Goal: Task Accomplishment & Management: Complete application form

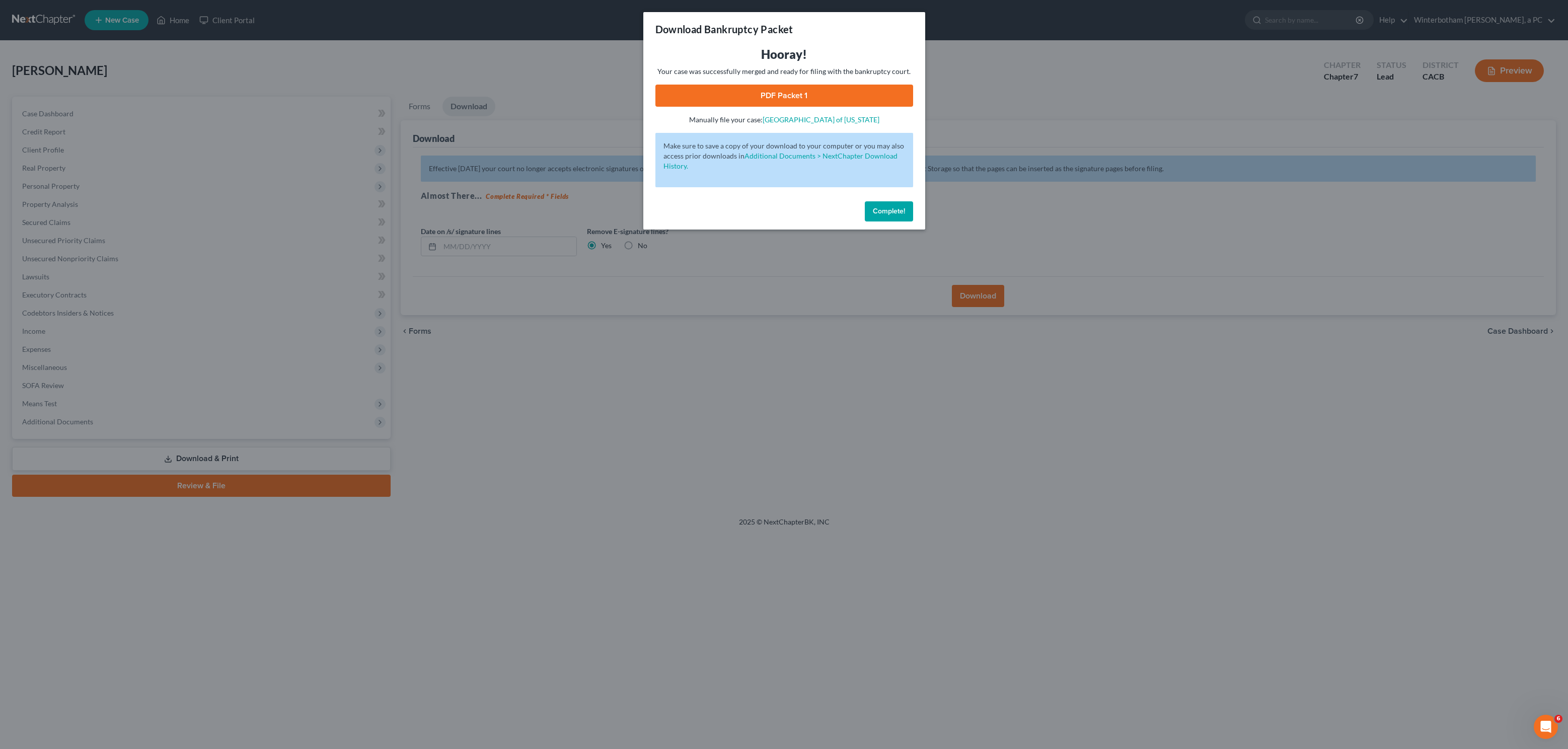
click at [525, 133] on div "Download Bankruptcy Packet Hooray! Your case was successfully merged and ready …" at bounding box center [784, 374] width 1568 height 749
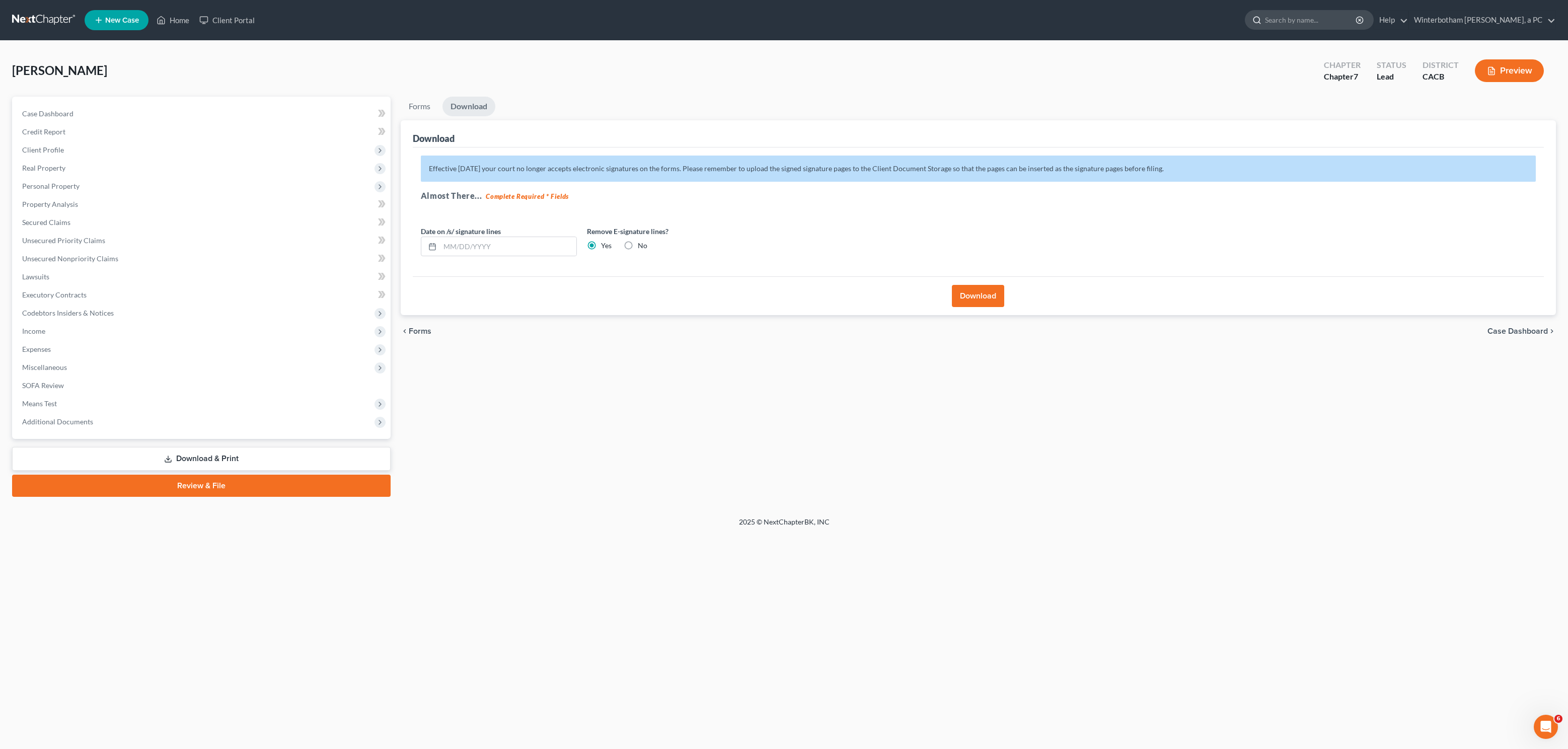
click at [1300, 24] on input "search" at bounding box center [1311, 19] width 92 height 19
type input "lagos"
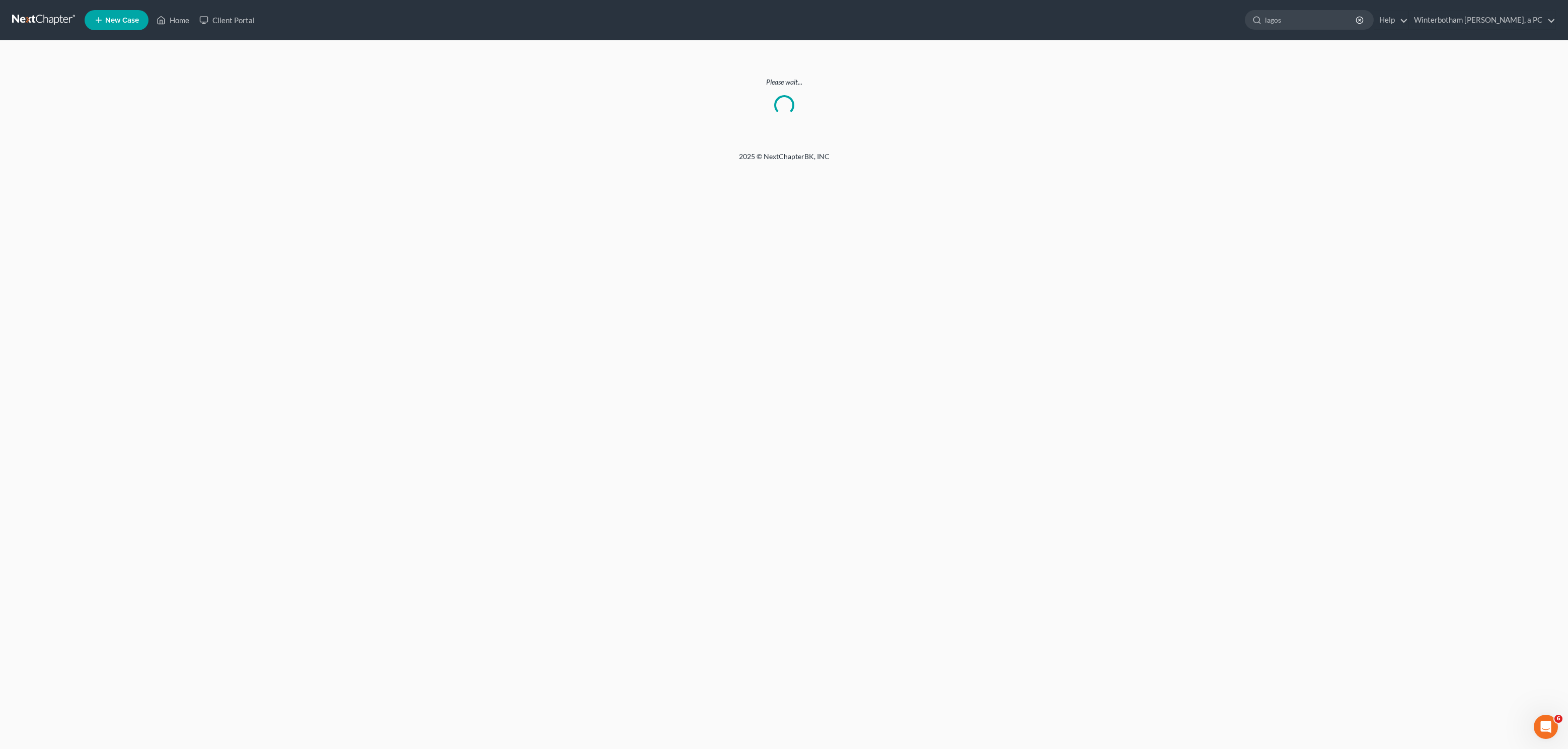
click at [31, 17] on link at bounding box center [44, 20] width 64 height 18
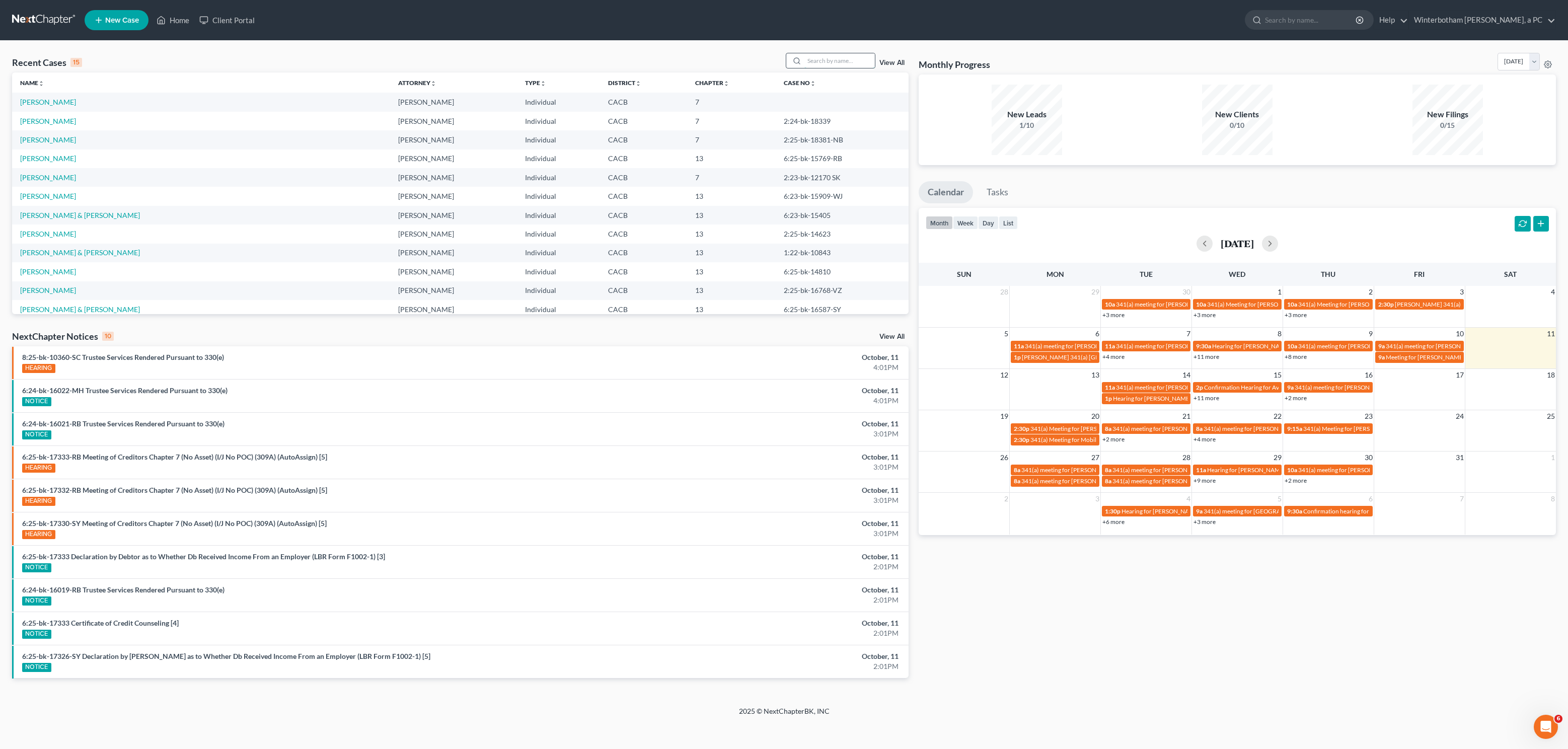
click at [811, 64] on input "search" at bounding box center [839, 61] width 70 height 15
type input "lagos"
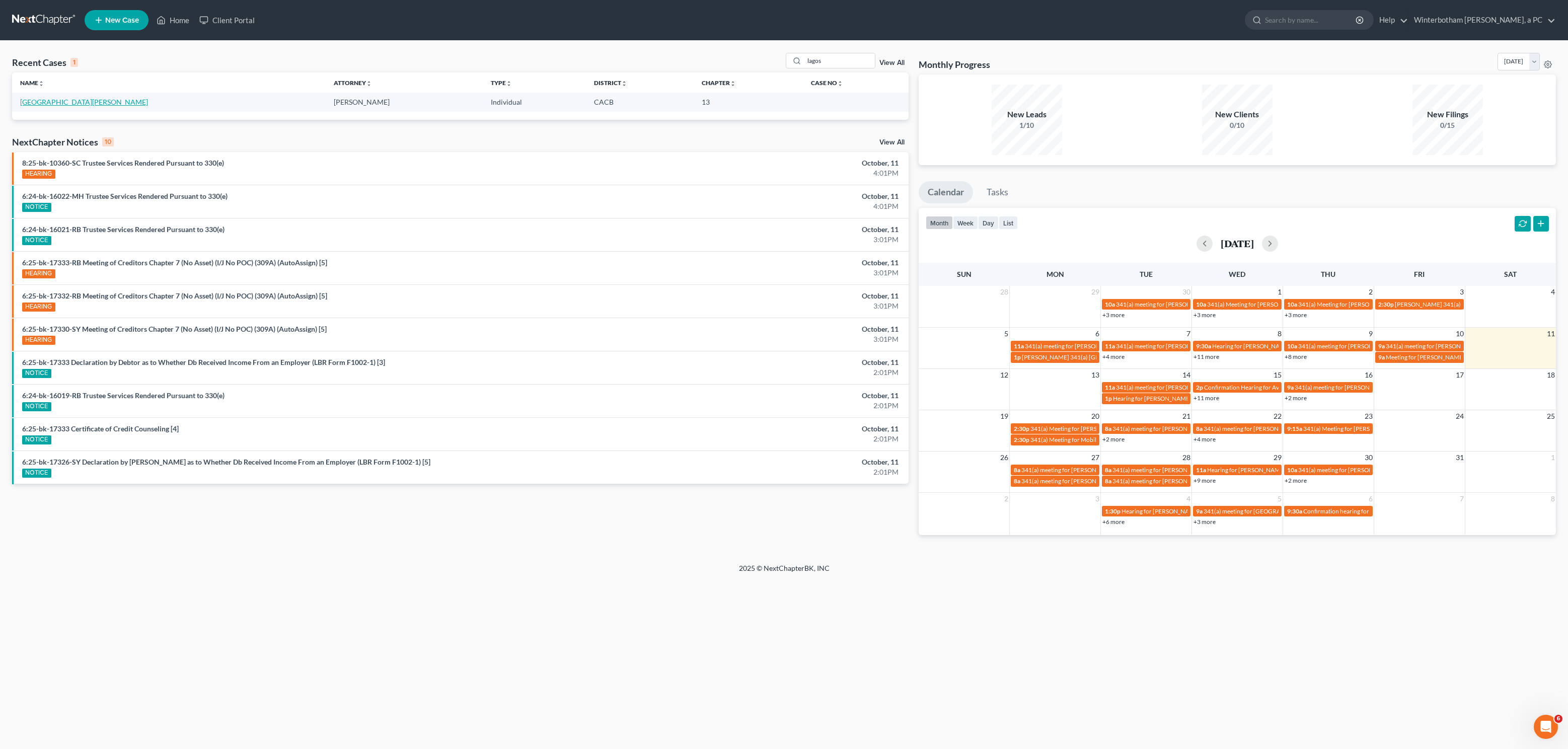
click at [34, 105] on link "[GEOGRAPHIC_DATA][PERSON_NAME]" at bounding box center [84, 102] width 128 height 8
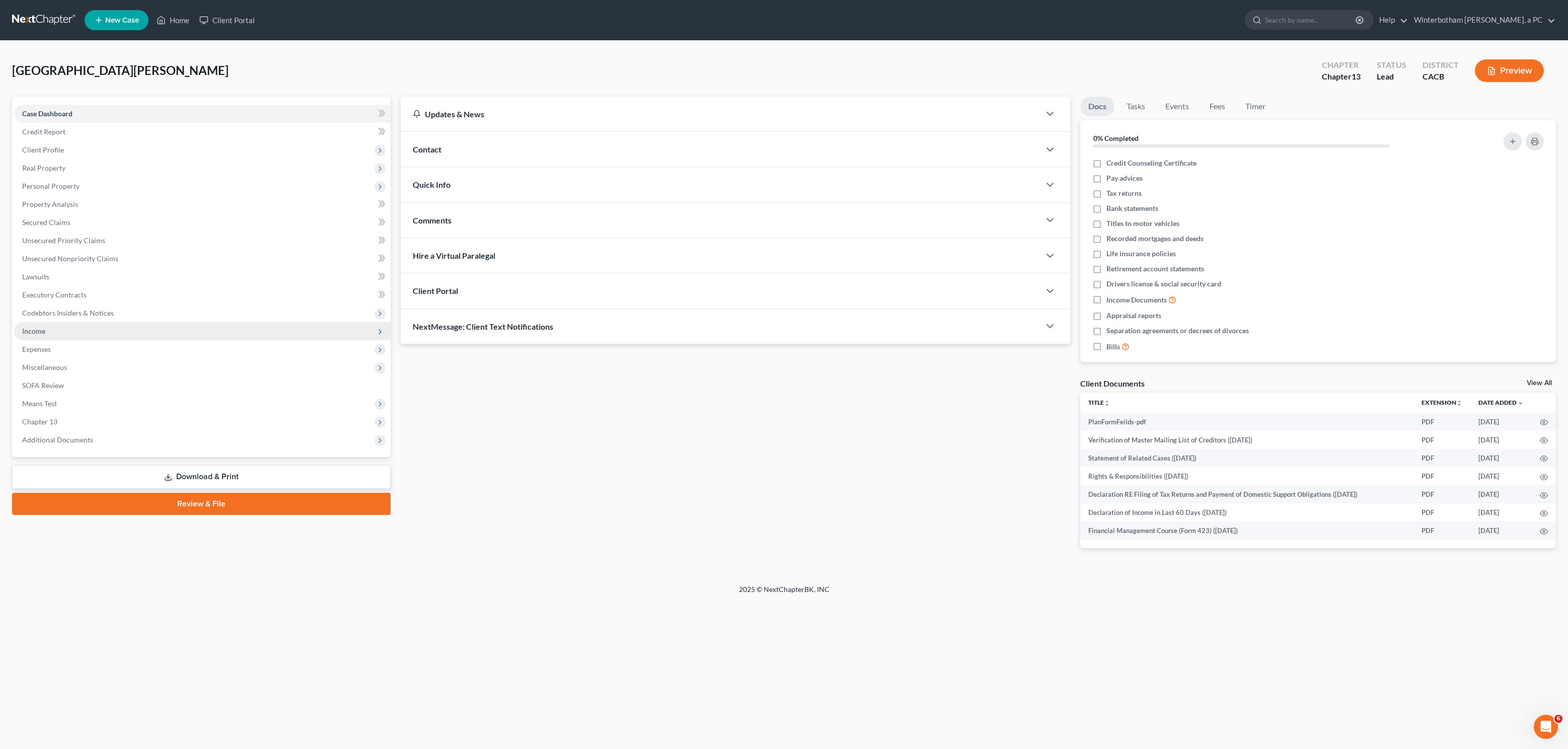
click at [111, 334] on span "Income" at bounding box center [202, 331] width 377 height 18
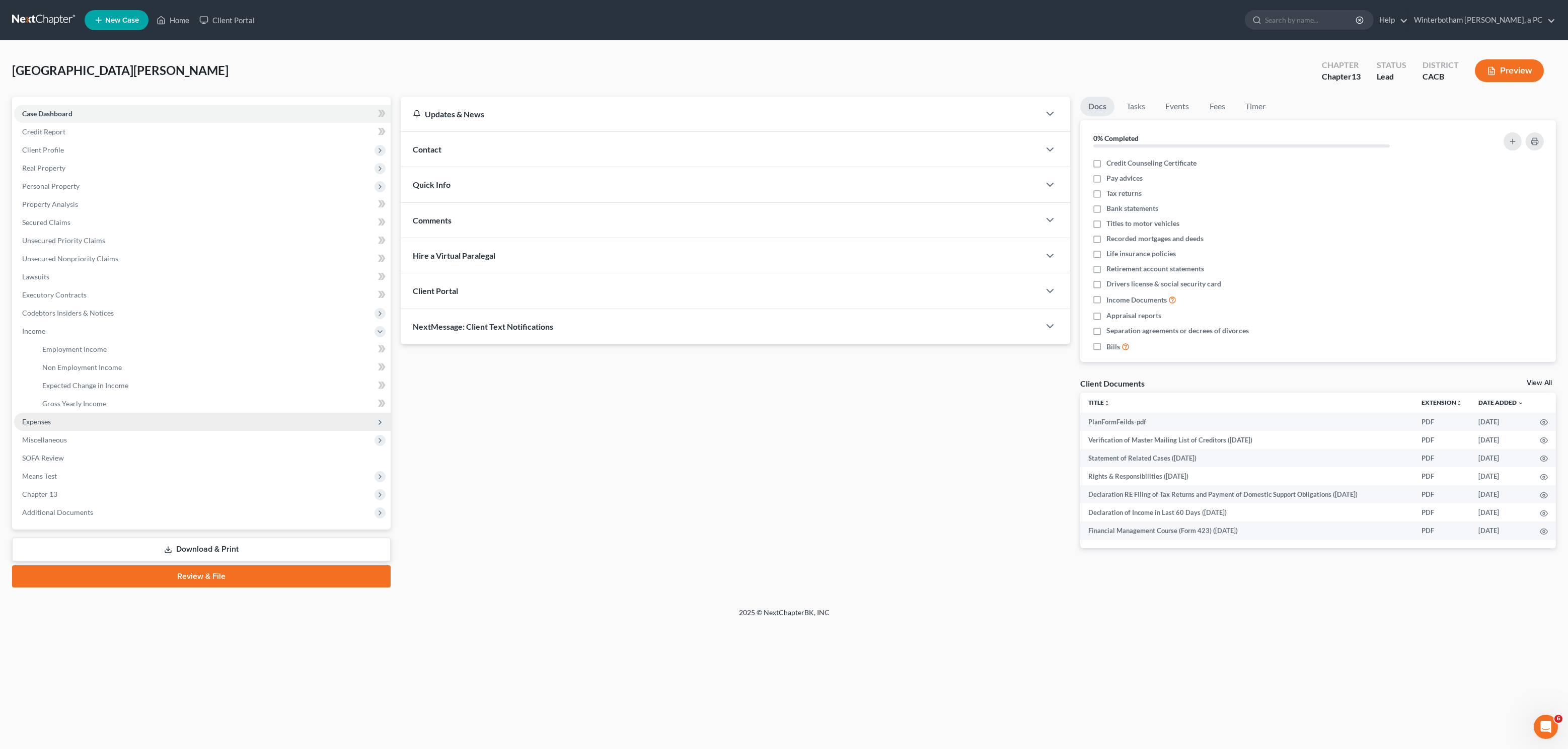
click at [92, 428] on span "Expenses" at bounding box center [202, 422] width 377 height 18
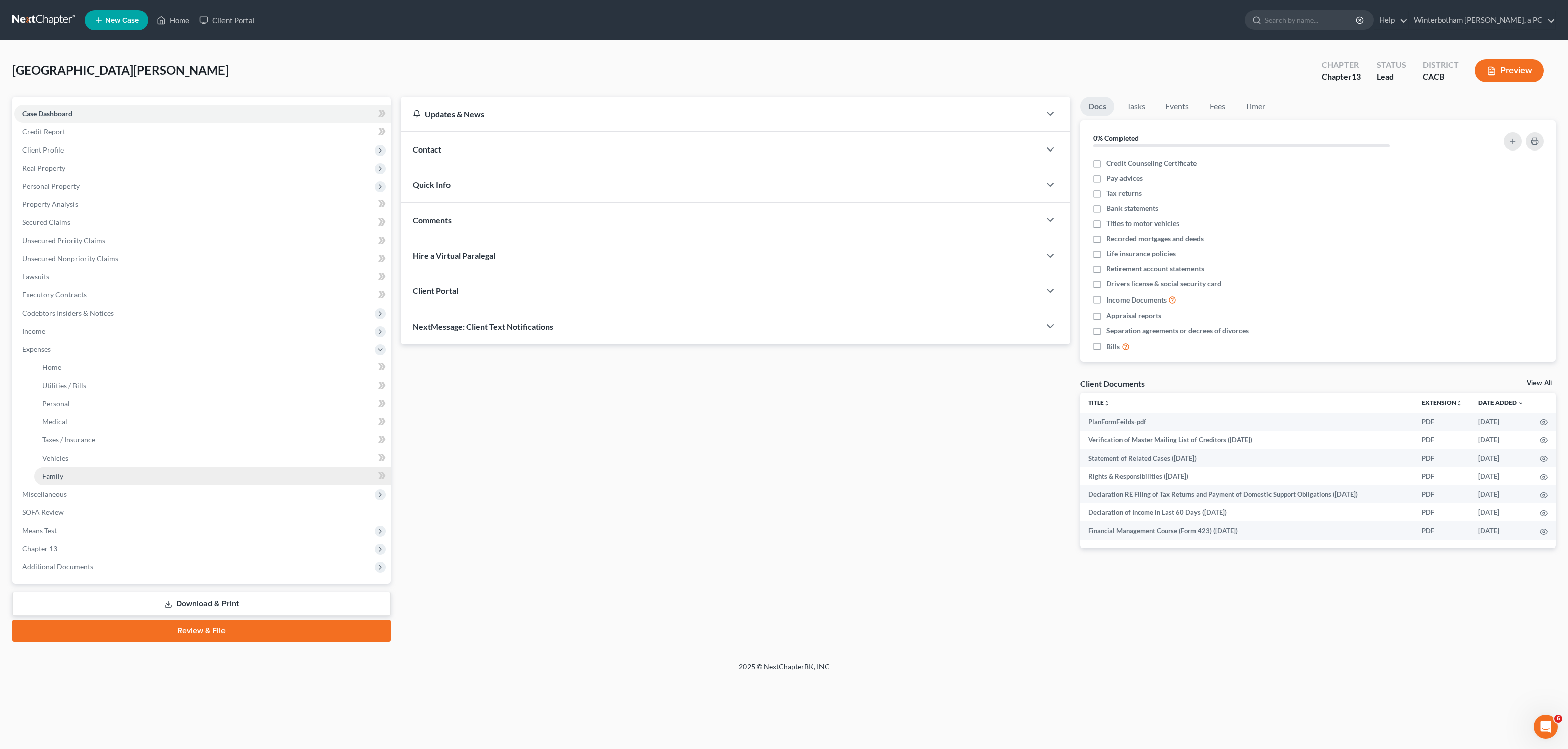
click at [88, 472] on link "Family" at bounding box center [212, 476] width 356 height 18
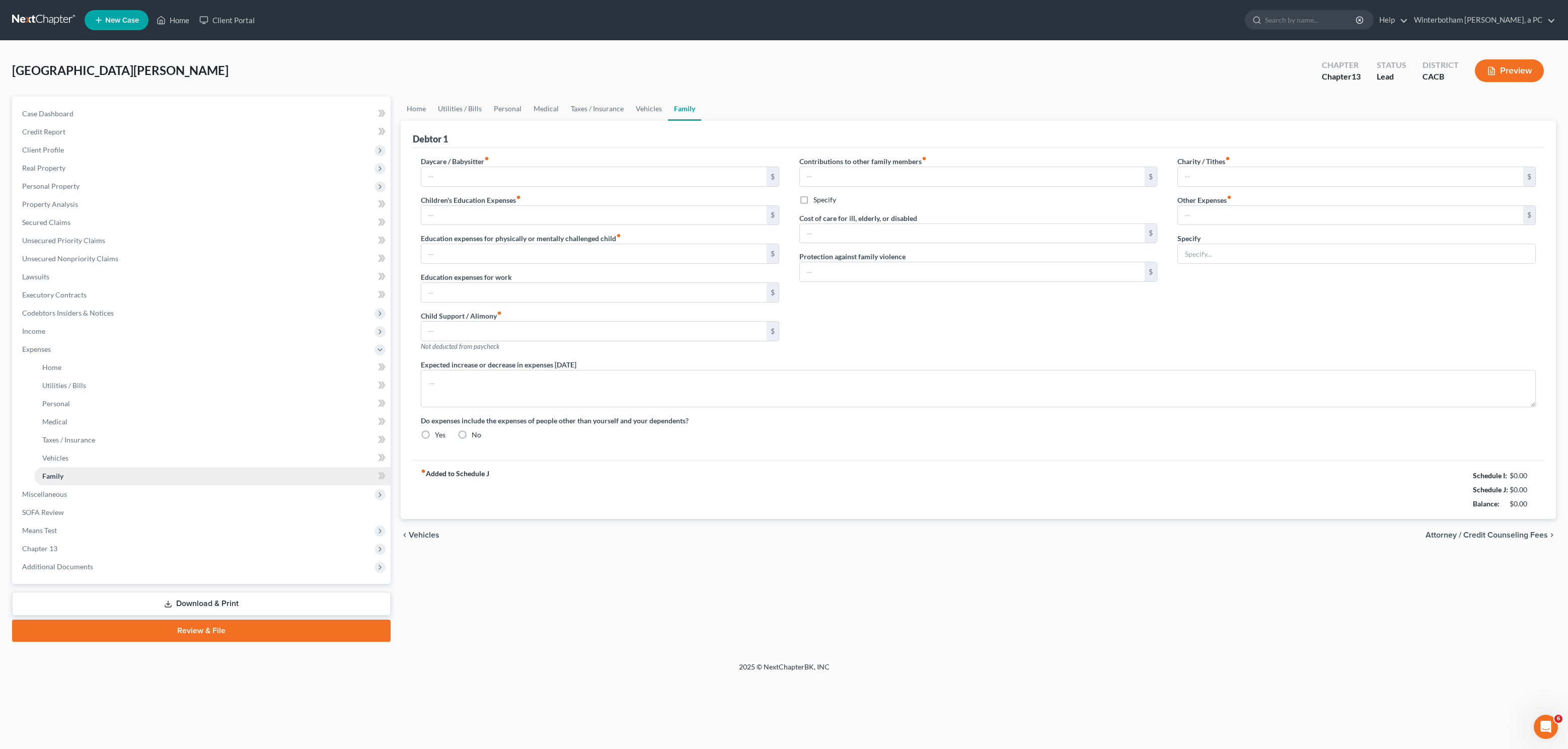
type input "0.00"
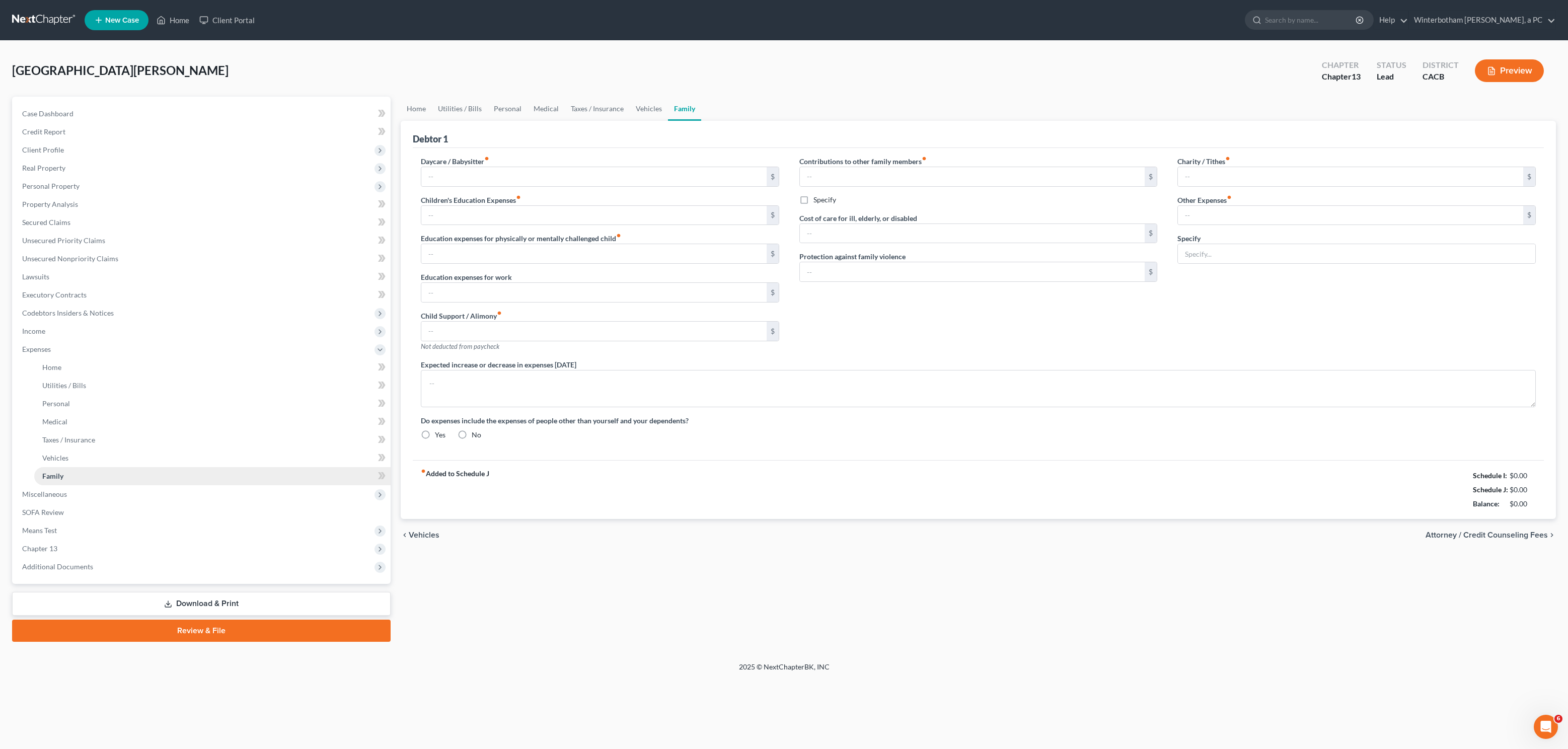
type input "0.00"
type input "43.00"
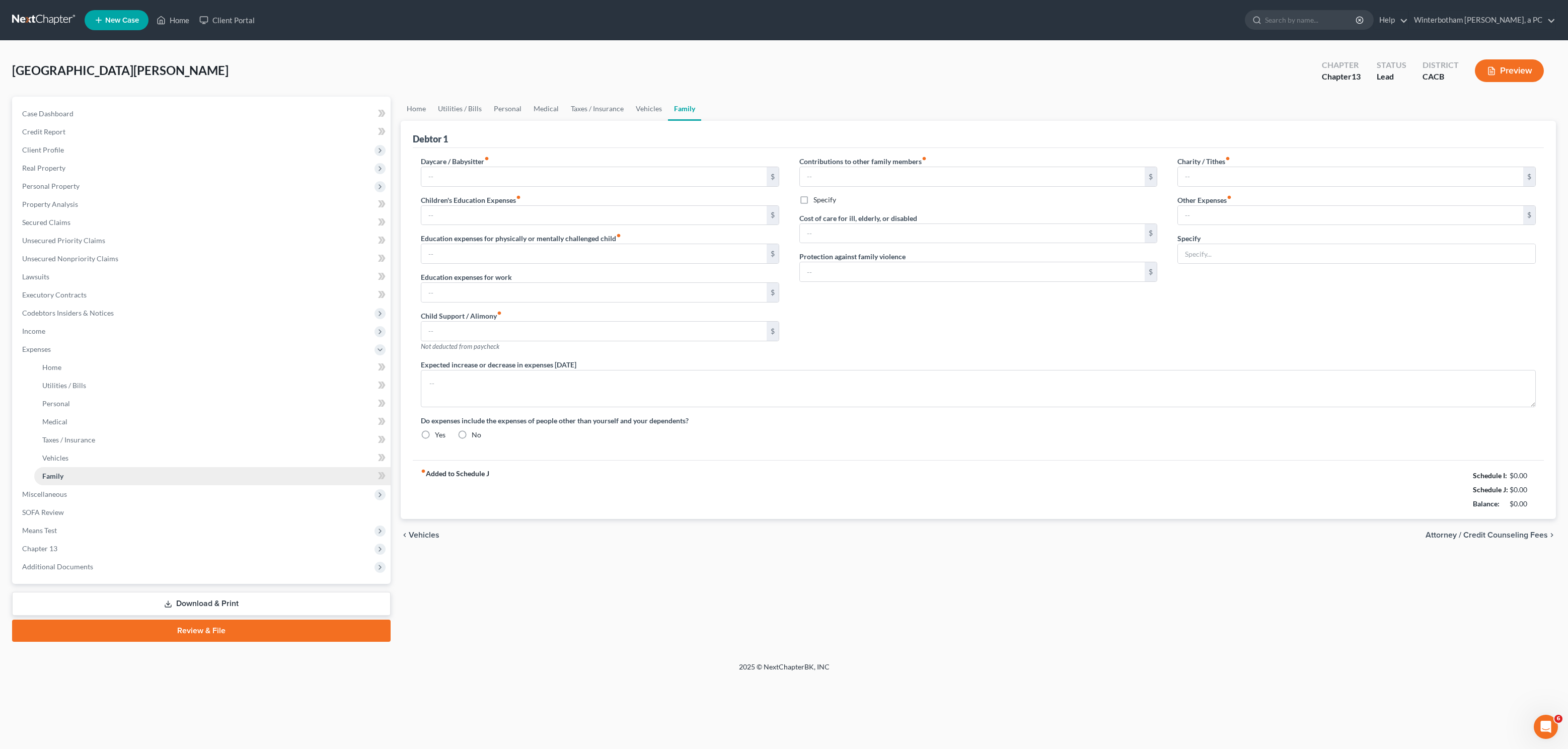
type input "Life Alert"
radio input "true"
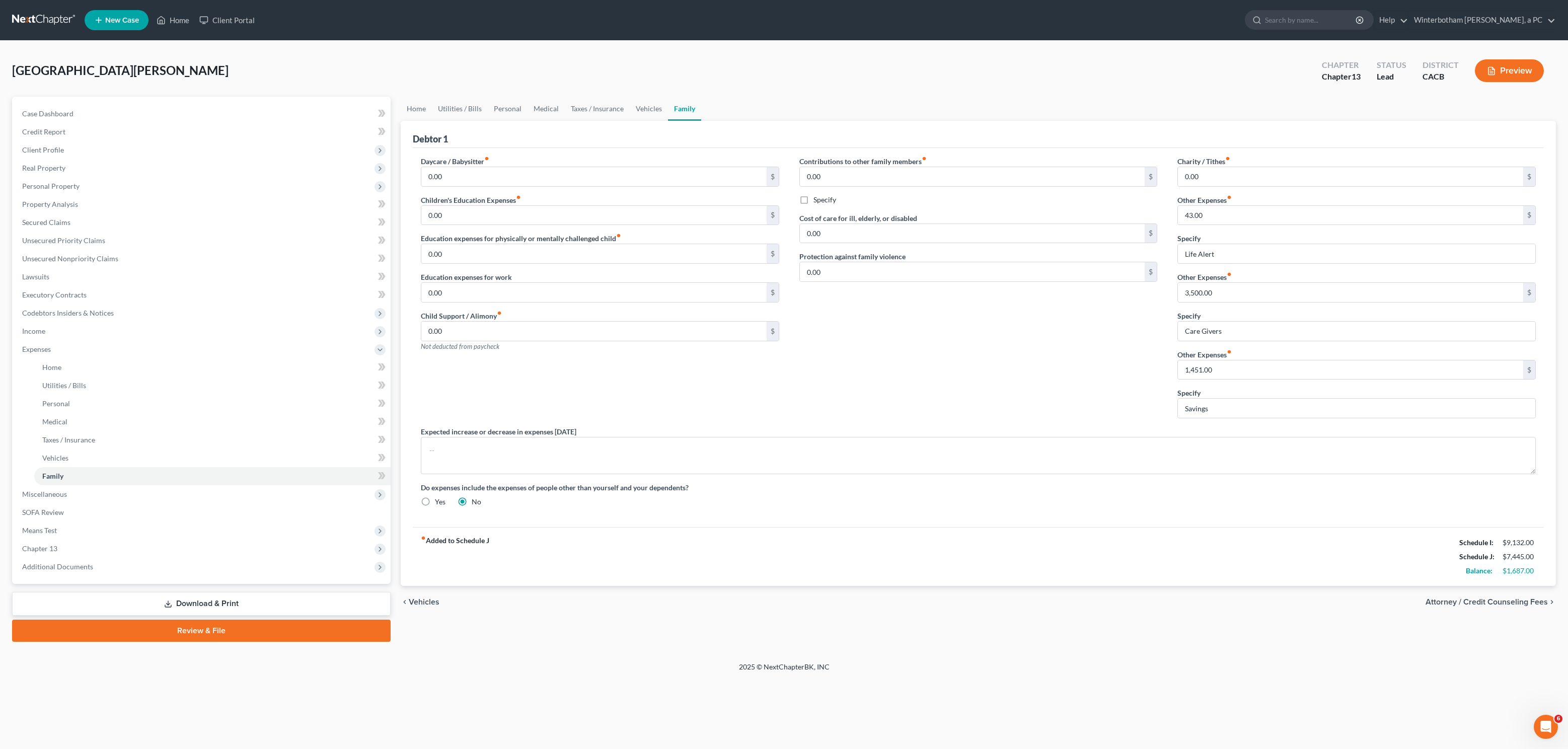
click at [34, 17] on link at bounding box center [44, 20] width 64 height 18
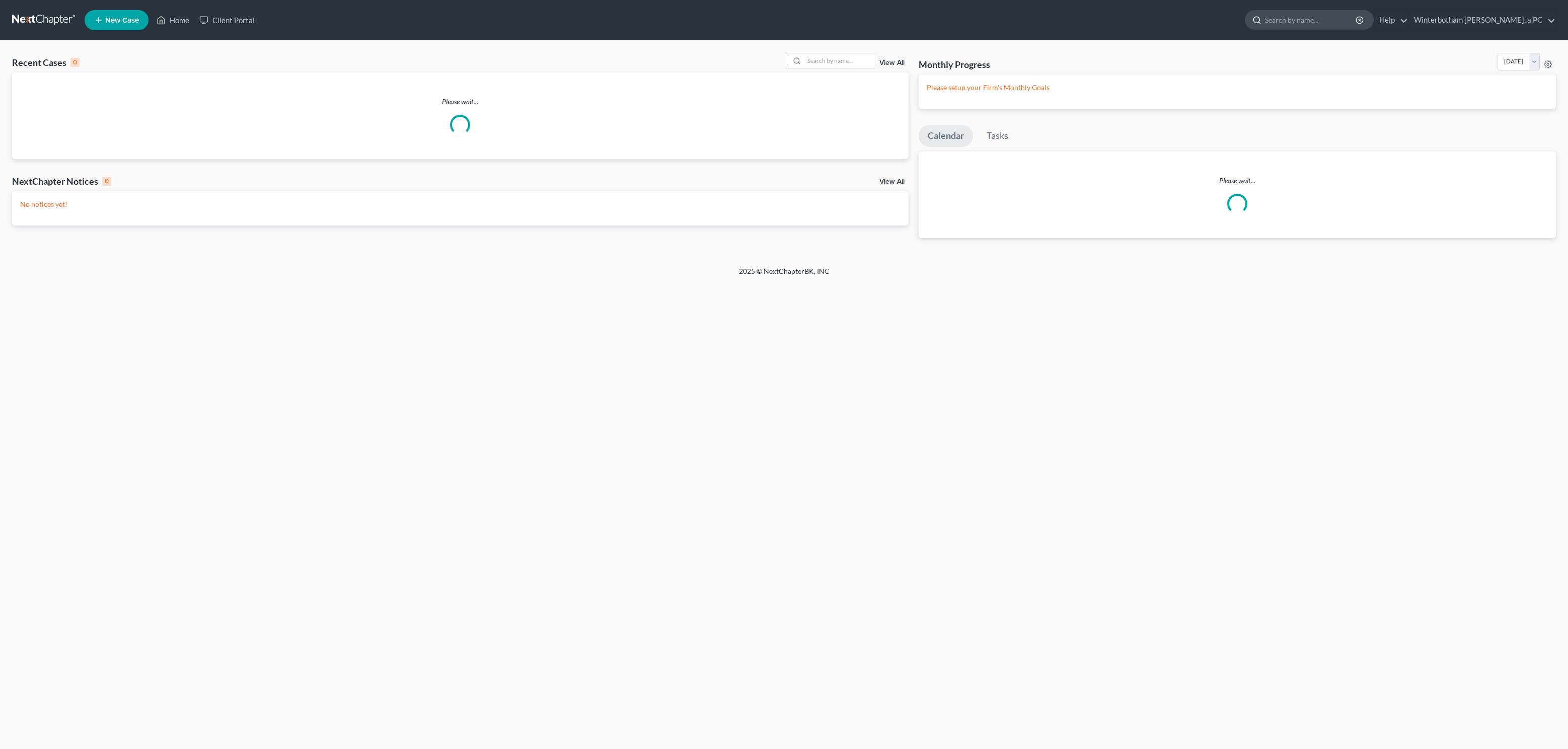
click at [1285, 20] on input "search" at bounding box center [1311, 19] width 92 height 19
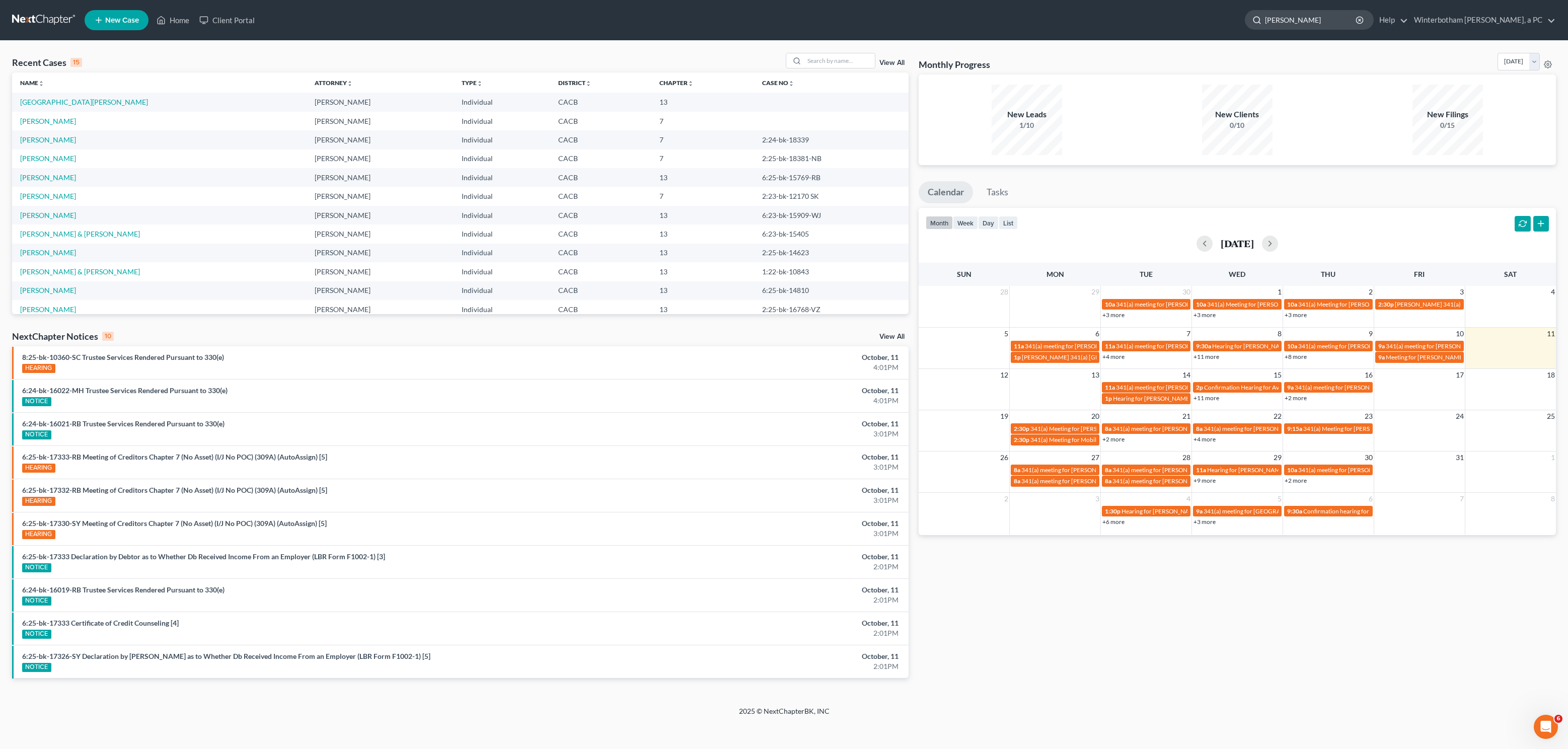
type input "Leticia Trujillo"
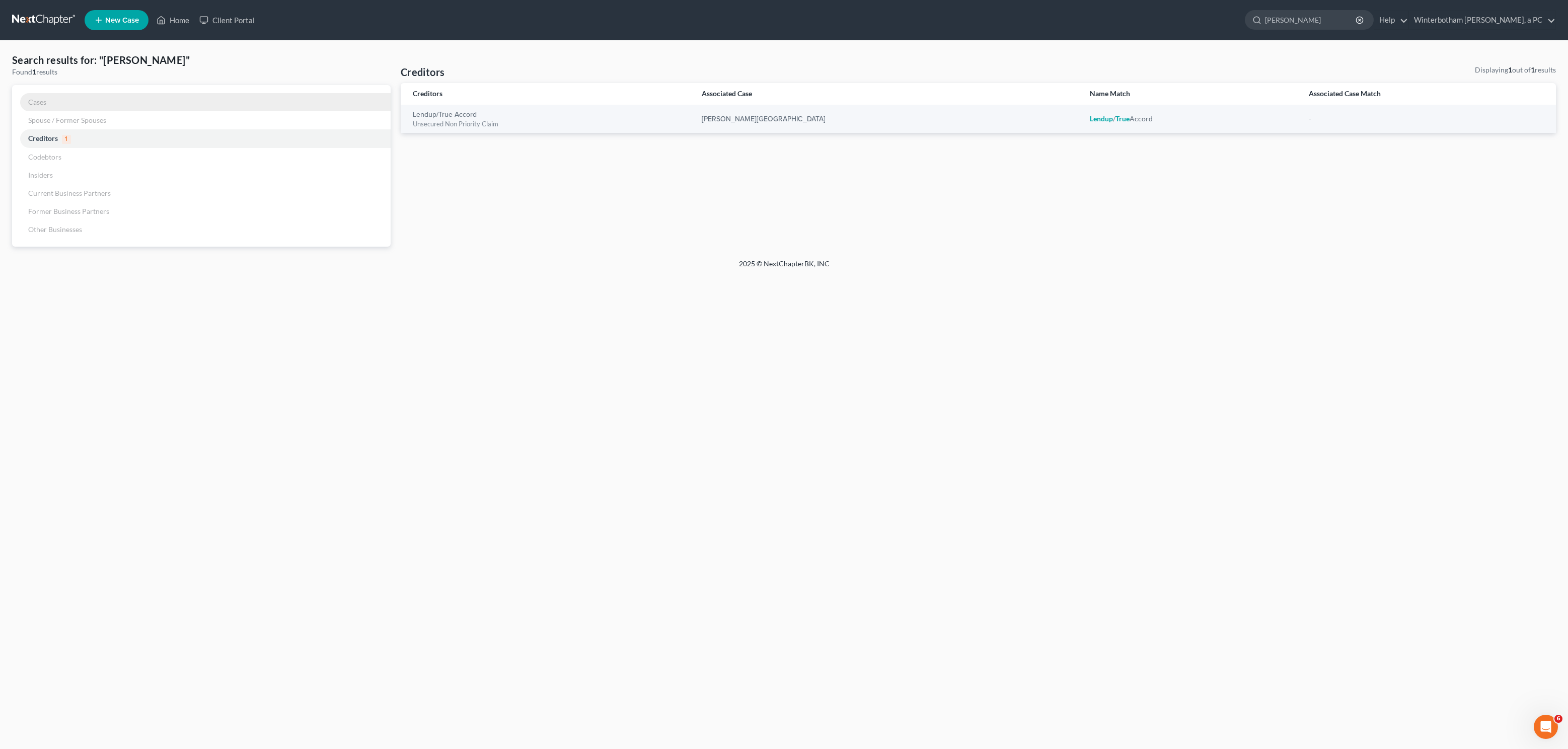
click at [34, 102] on span "Cases" at bounding box center [37, 102] width 18 height 8
drag, startPoint x: 1337, startPoint y: 22, endPoint x: 1089, endPoint y: 5, distance: 248.6
click at [1265, 10] on input "Leticia Trujillo" at bounding box center [1311, 19] width 92 height 19
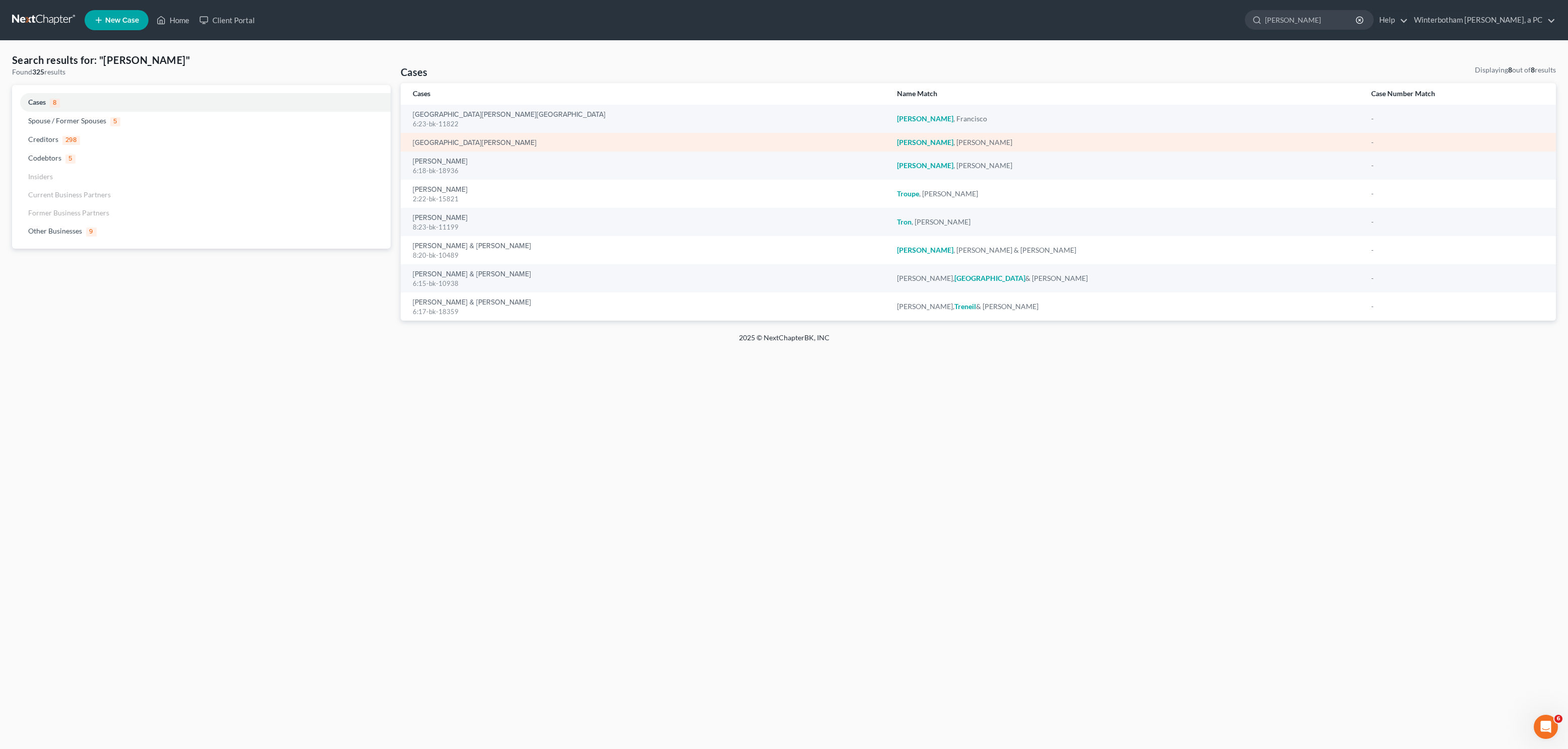
type input "trujillo"
click at [446, 137] on div "Trujillo, Leticia" at bounding box center [647, 142] width 468 height 10
click at [446, 140] on link "Trujillo, Leticia" at bounding box center [475, 143] width 124 height 7
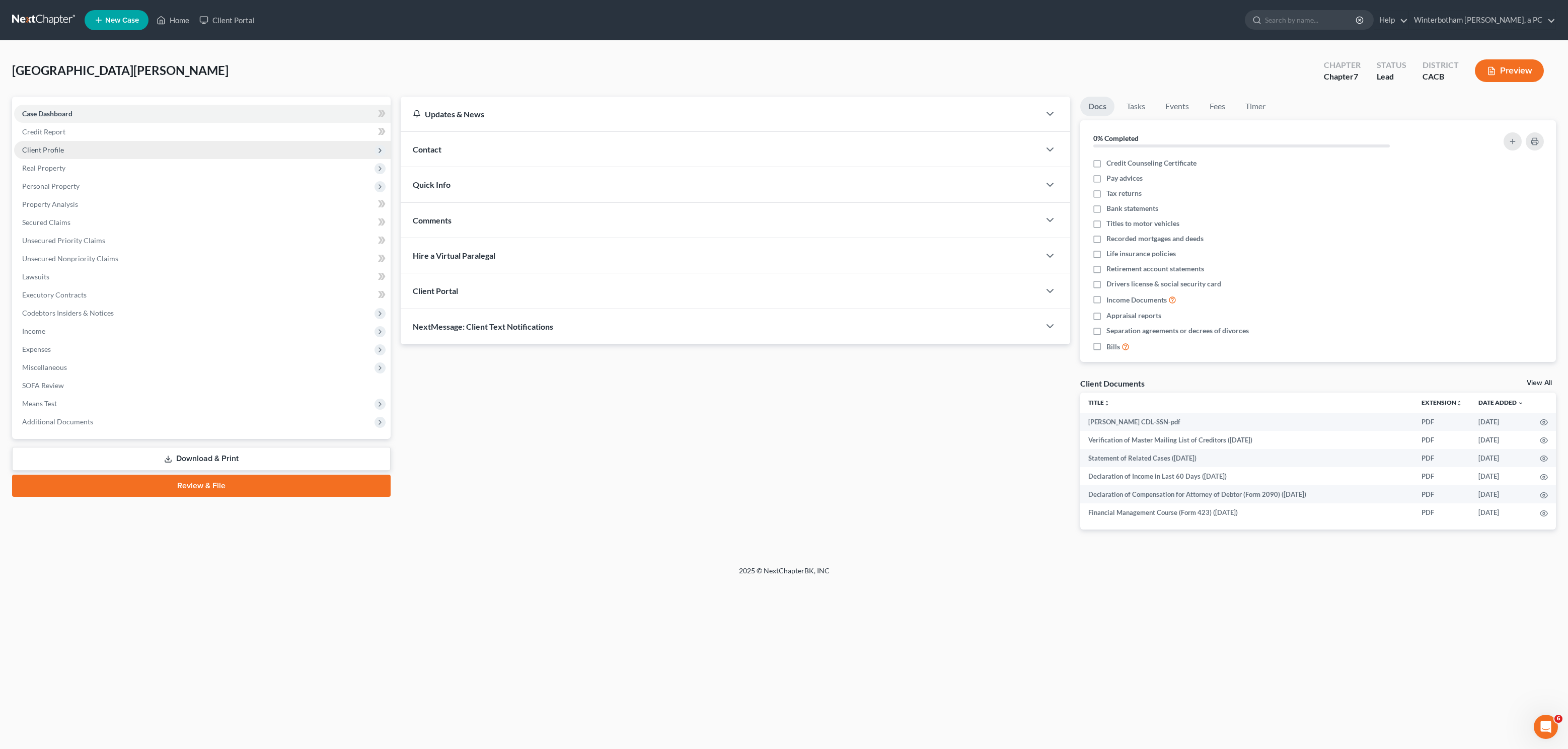
click at [125, 149] on span "Client Profile" at bounding box center [202, 150] width 377 height 18
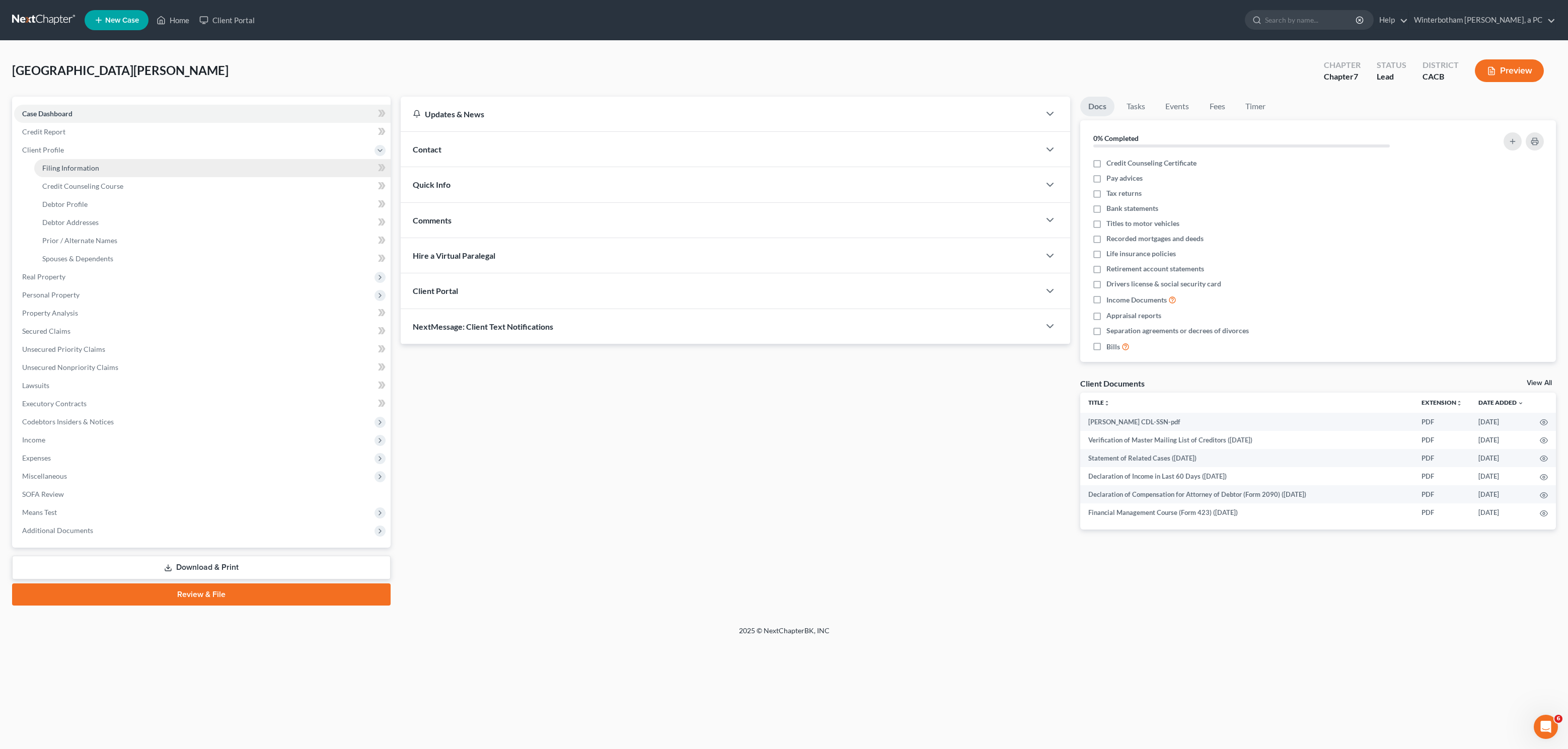
click at [135, 163] on link "Filing Information" at bounding box center [212, 168] width 356 height 18
select select "1"
select select "0"
select select "2"
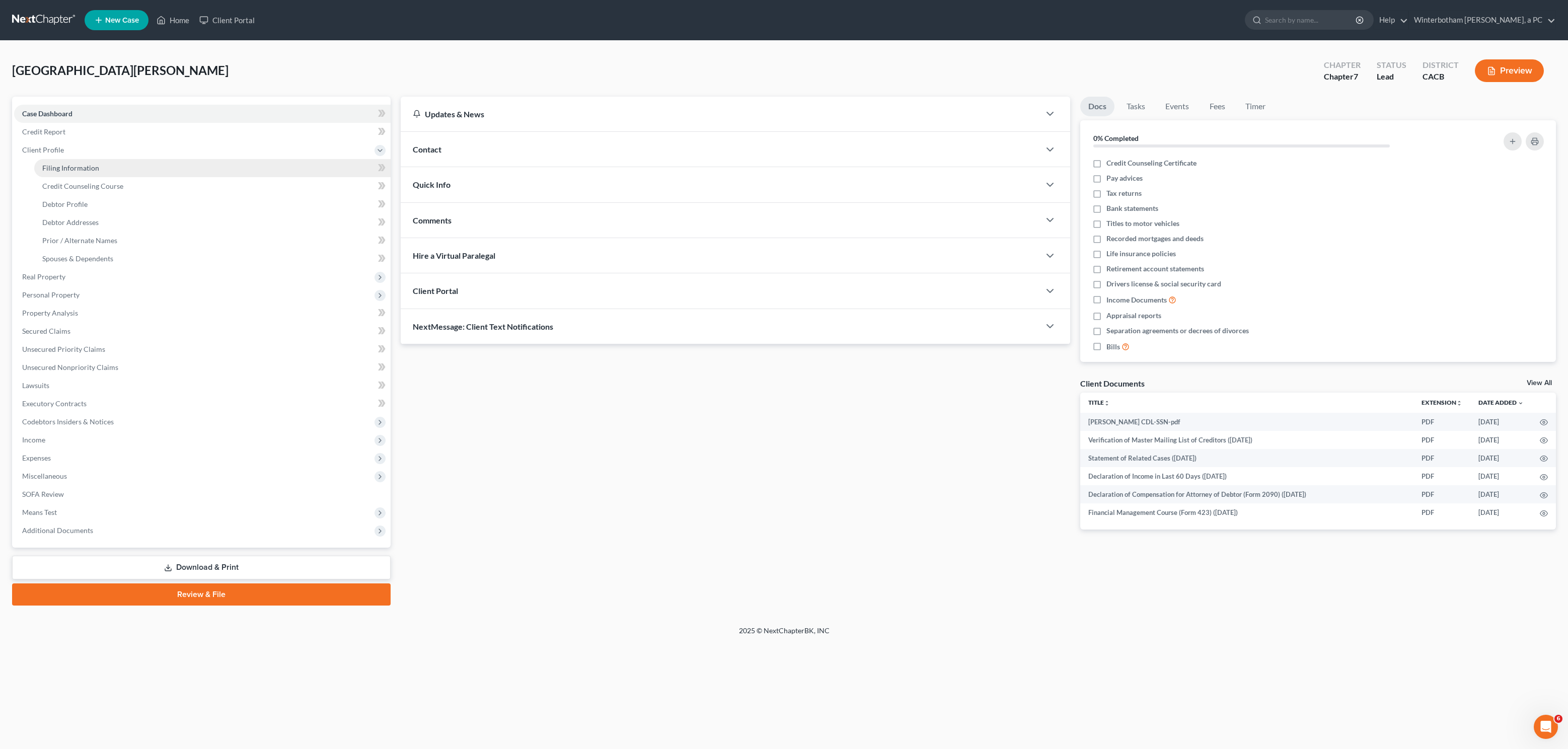
select select "4"
select select "1"
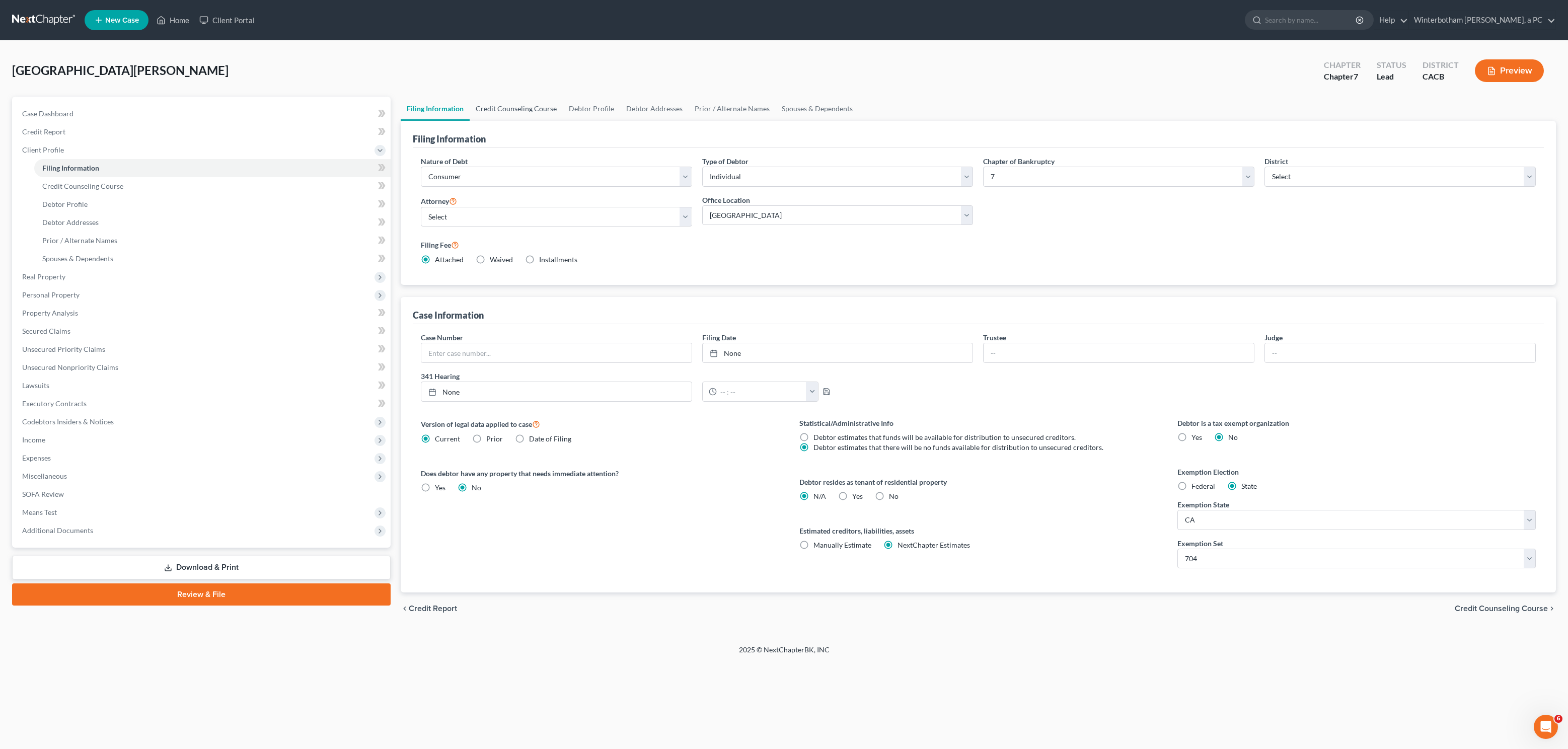
click at [507, 108] on link "Credit Counseling Course" at bounding box center [516, 109] width 93 height 24
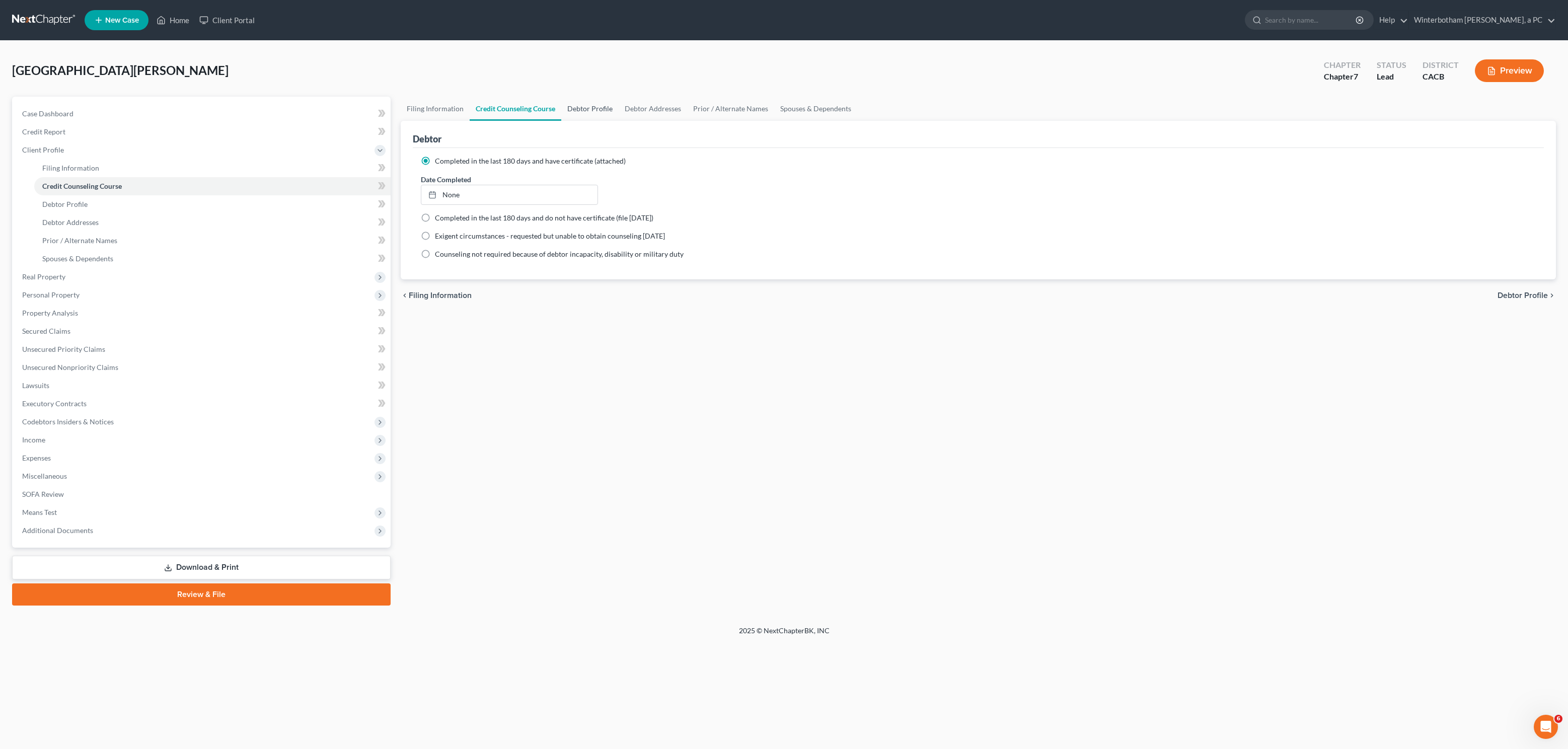
click at [612, 107] on link "Debtor Profile" at bounding box center [590, 109] width 57 height 24
select select "0"
select select "3"
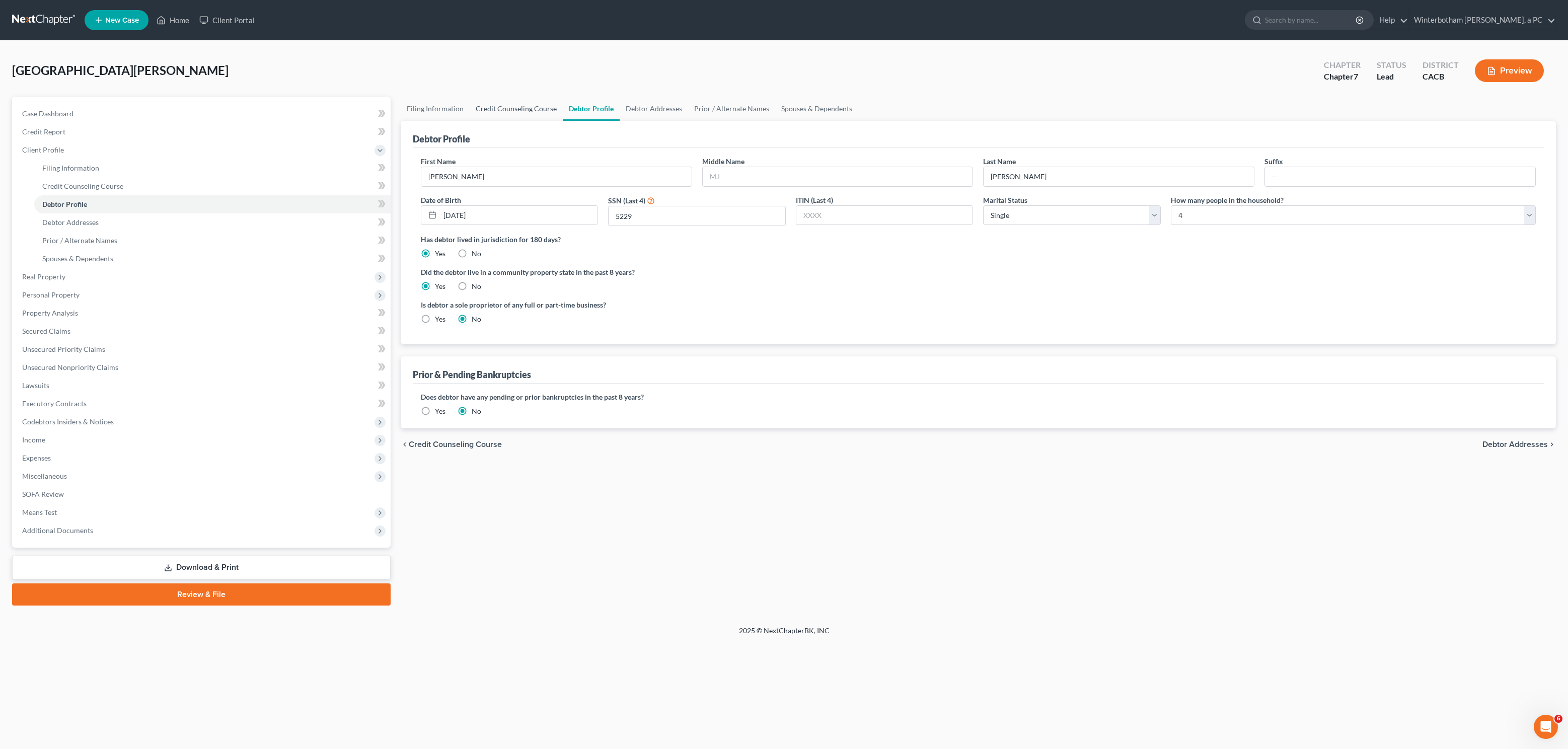
click at [529, 102] on link "Credit Counseling Course" at bounding box center [516, 109] width 93 height 24
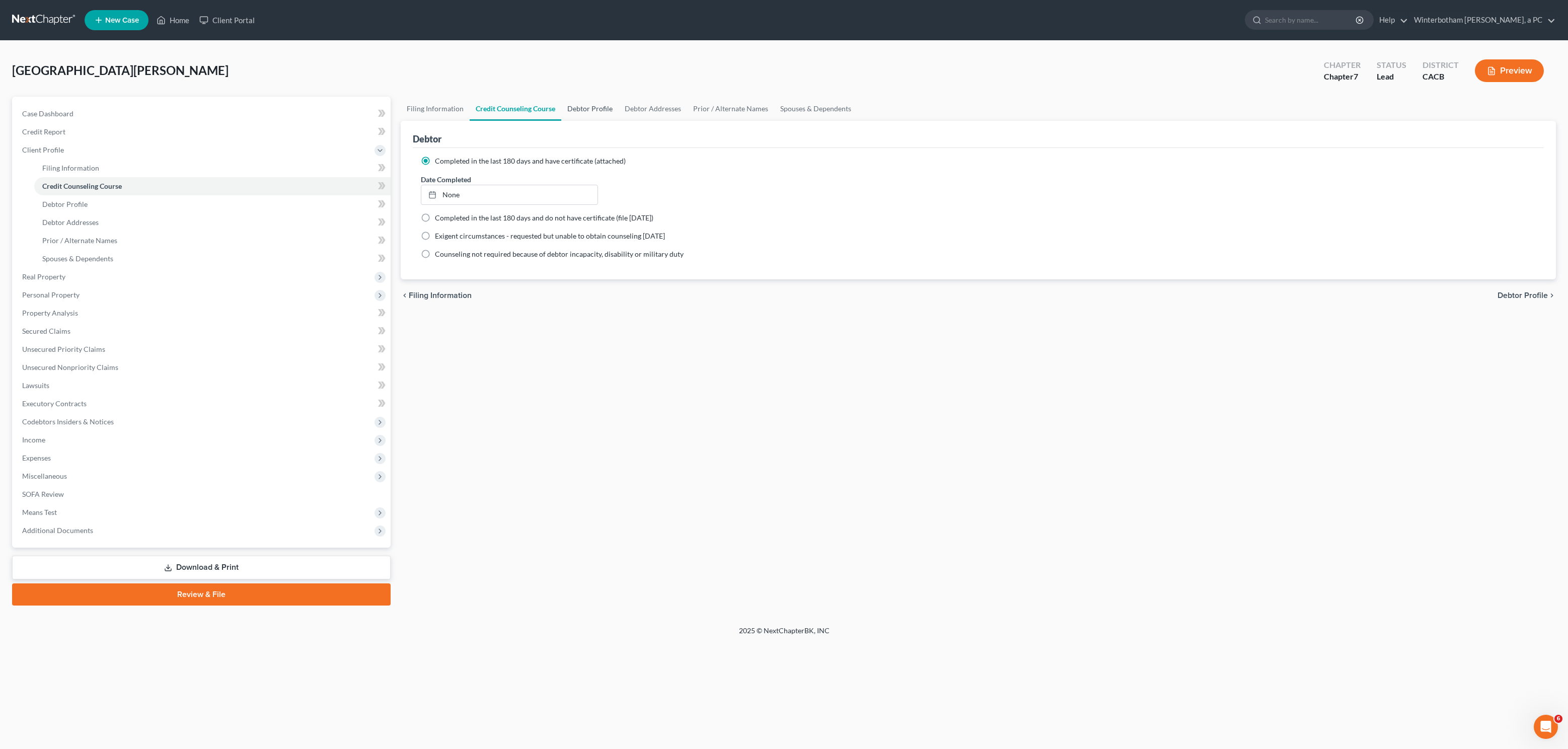
click at [615, 112] on link "Debtor Profile" at bounding box center [590, 109] width 57 height 24
select select "0"
select select "3"
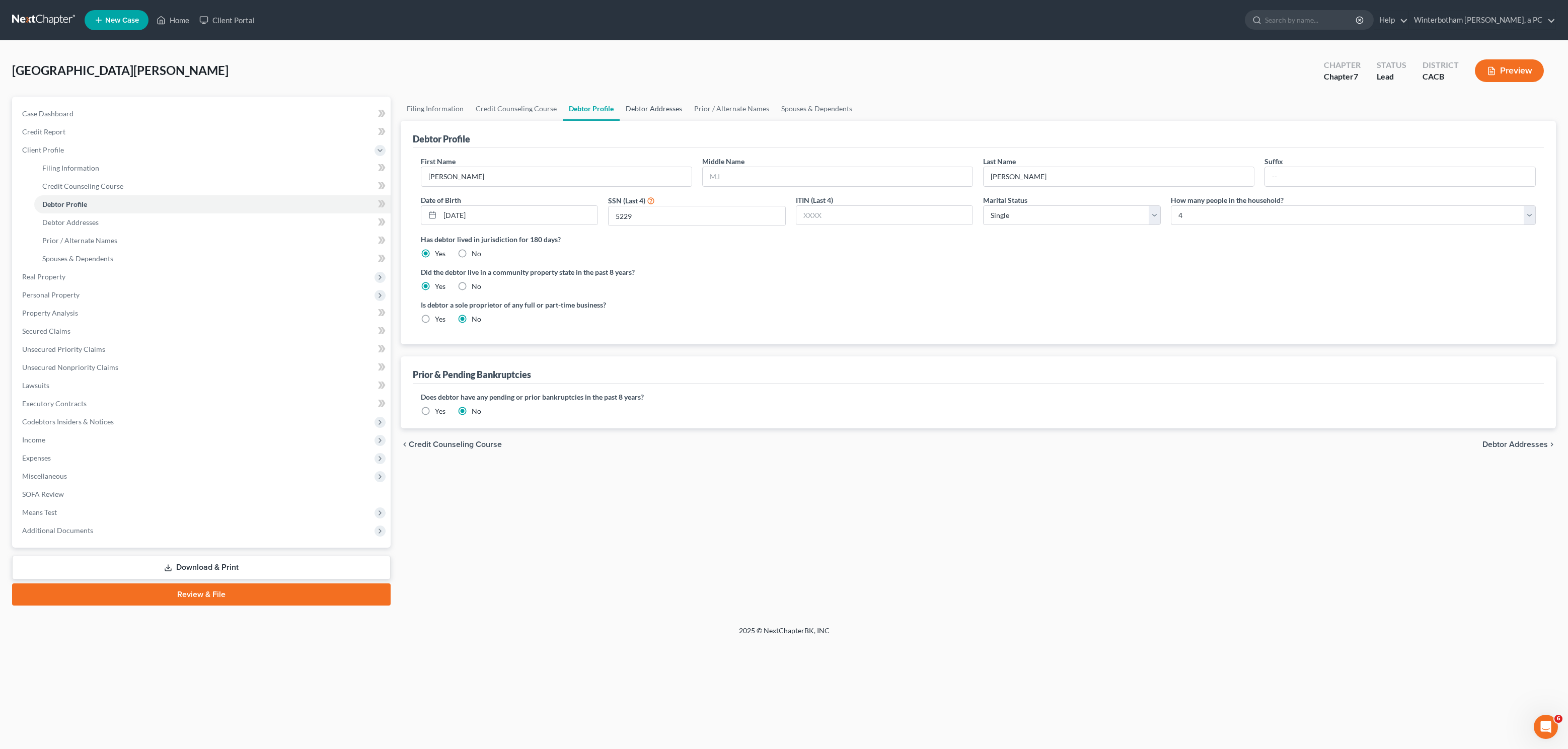
click at [638, 109] on link "Debtor Addresses" at bounding box center [654, 109] width 68 height 24
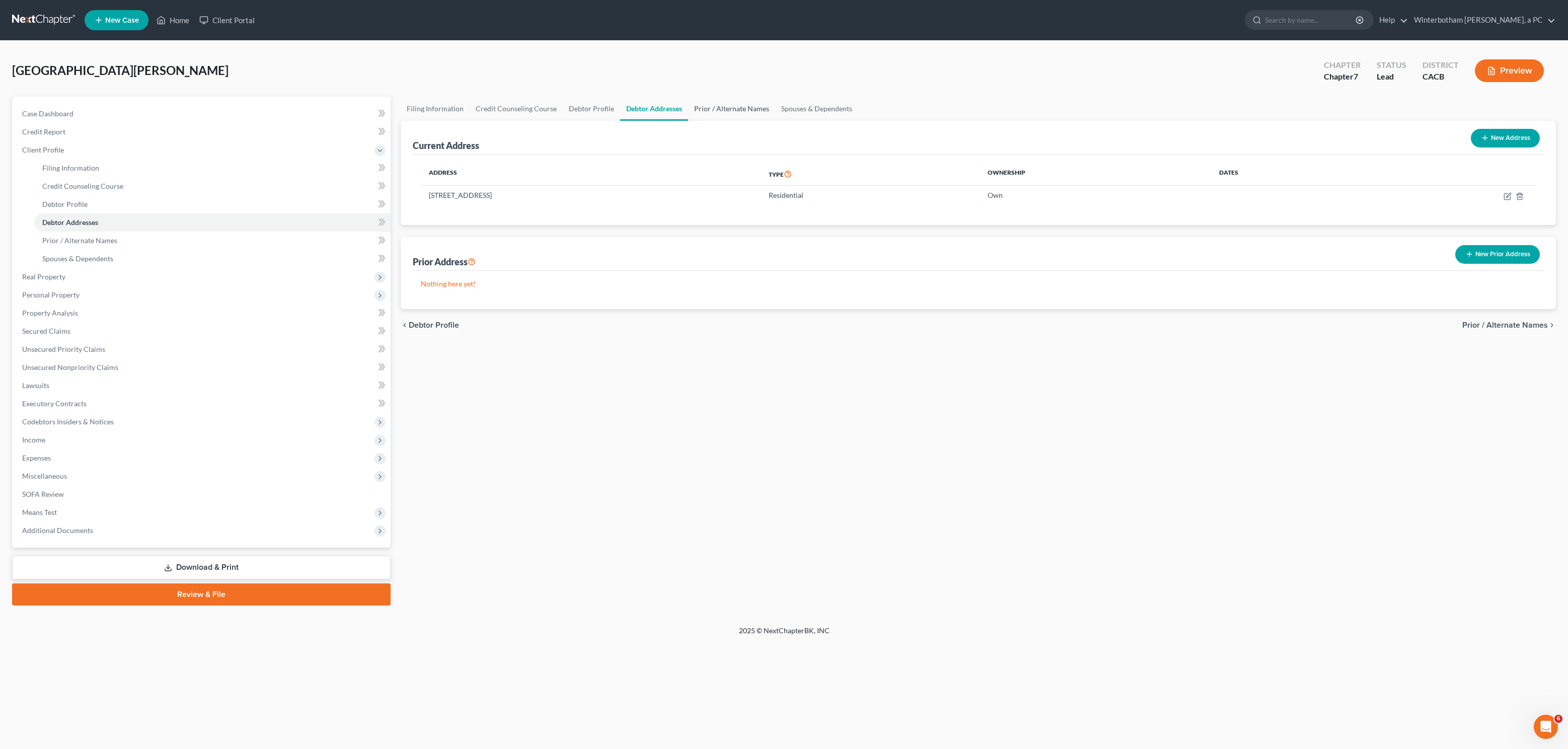
click at [728, 112] on link "Prior / Alternate Names" at bounding box center [732, 109] width 87 height 24
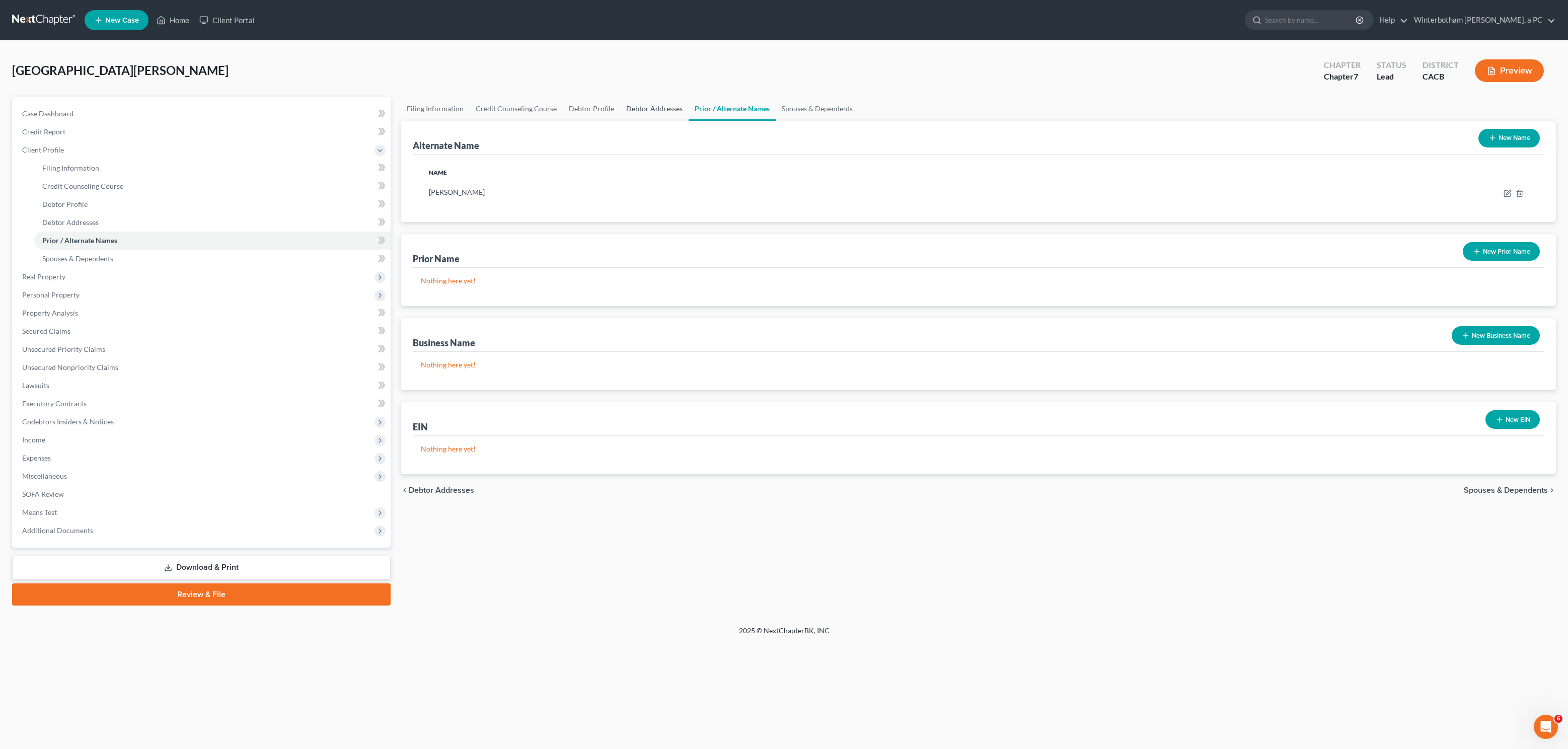
click at [643, 108] on link "Debtor Addresses" at bounding box center [654, 109] width 68 height 24
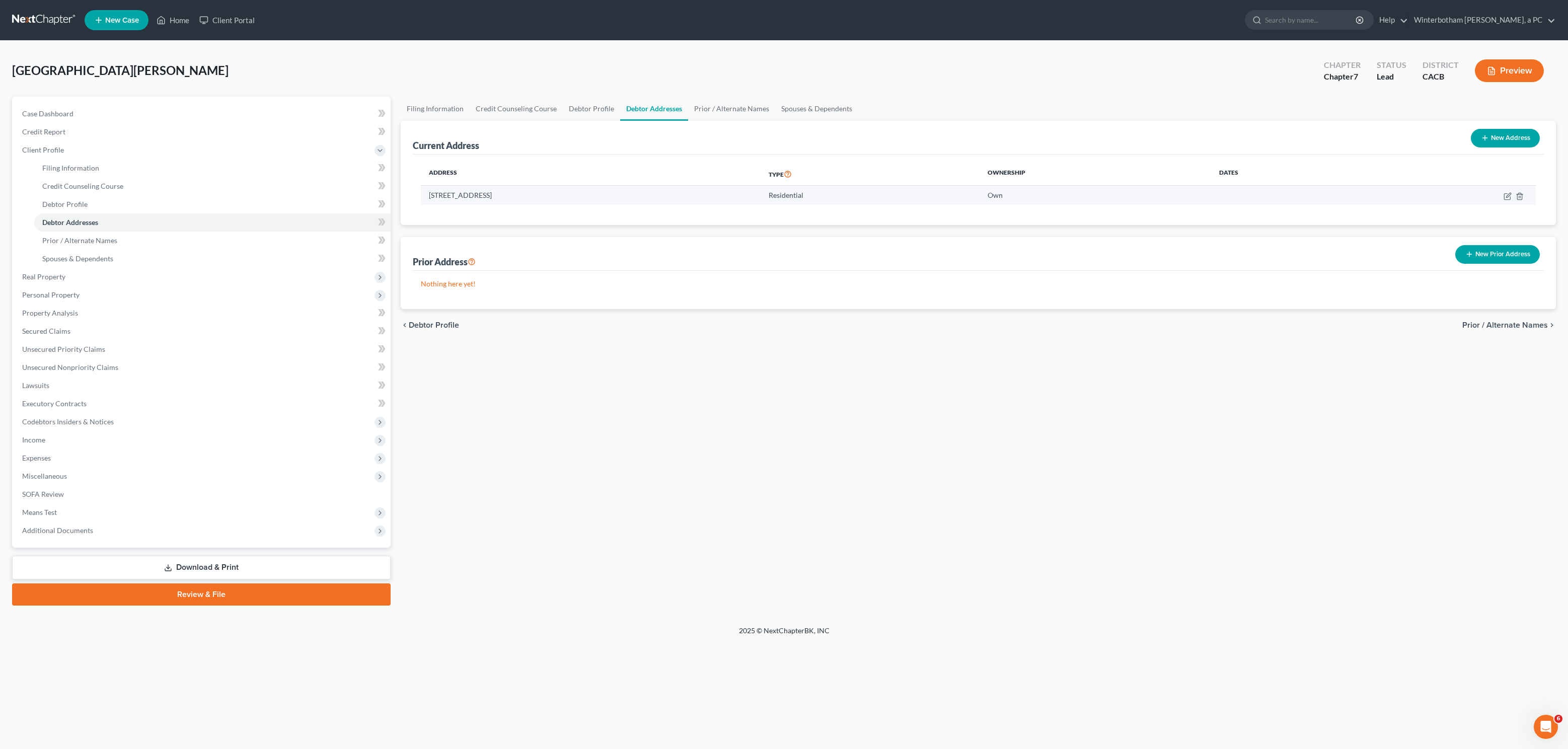
drag, startPoint x: 557, startPoint y: 200, endPoint x: 426, endPoint y: 197, distance: 131.0
click at [426, 197] on td "[STREET_ADDRESS]" at bounding box center [591, 195] width 340 height 19
copy td "[STREET_ADDRESS]"
click at [89, 535] on span "Additional Documents" at bounding box center [202, 531] width 377 height 18
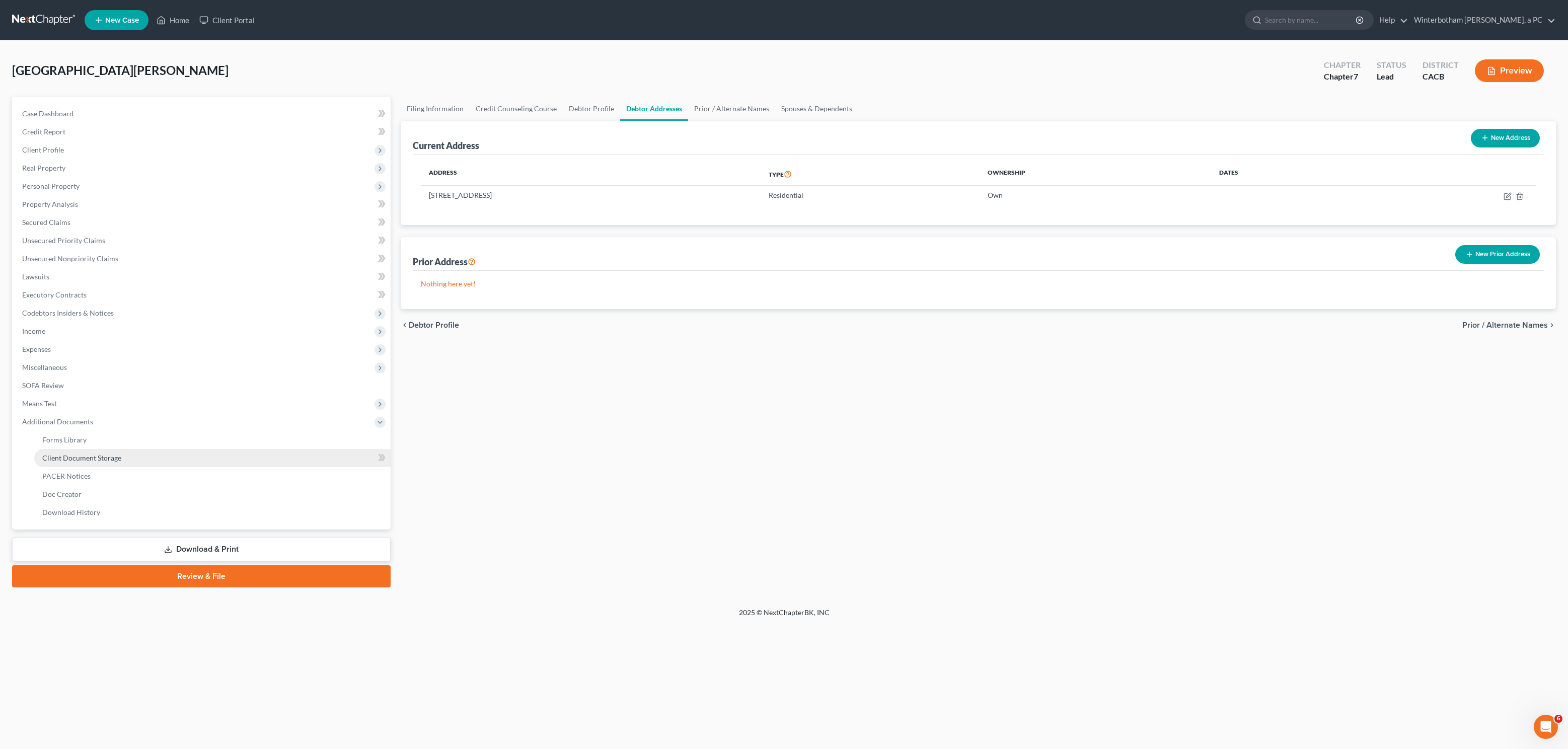
click at [82, 457] on span "Client Document Storage" at bounding box center [82, 457] width 79 height 8
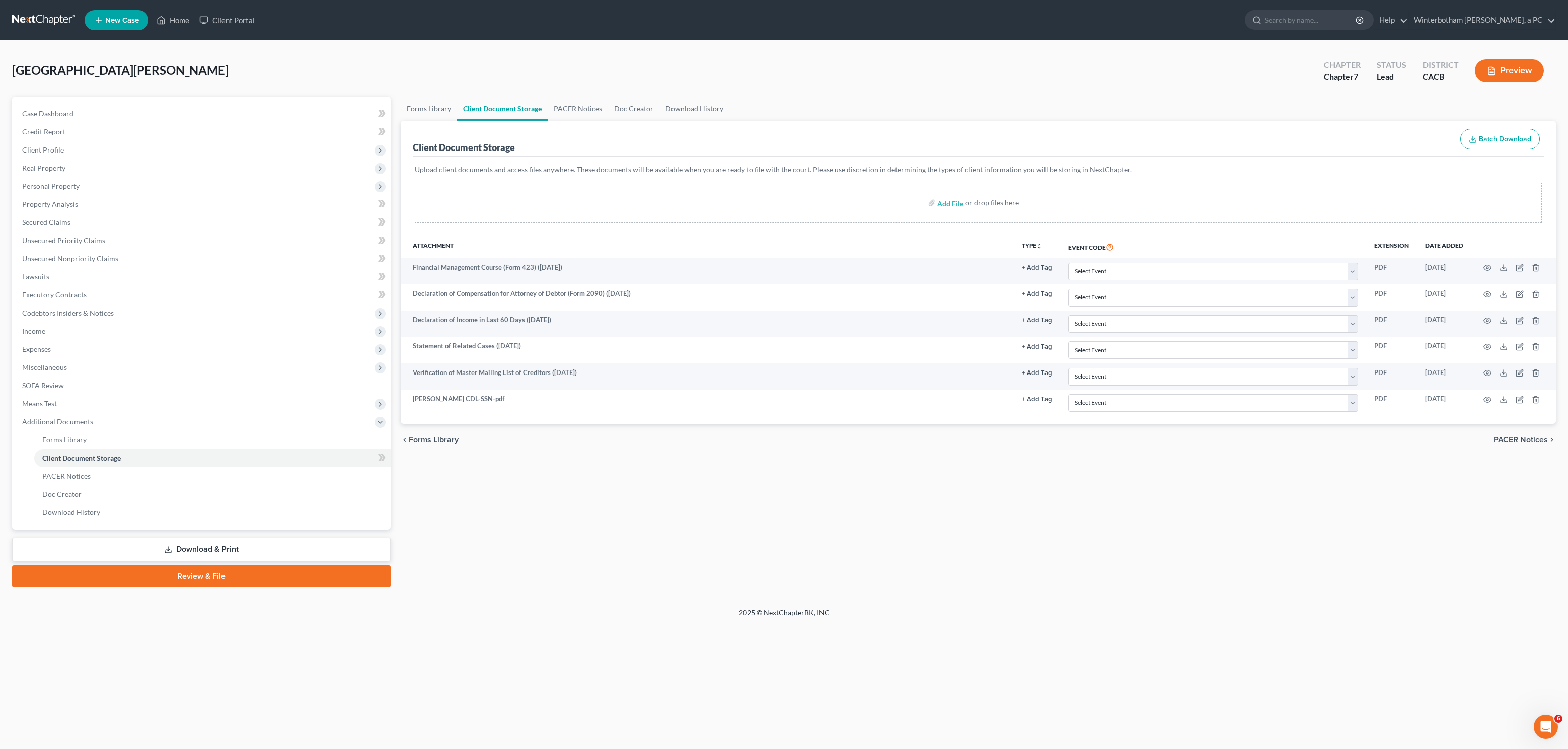
click at [44, 20] on link at bounding box center [44, 20] width 64 height 18
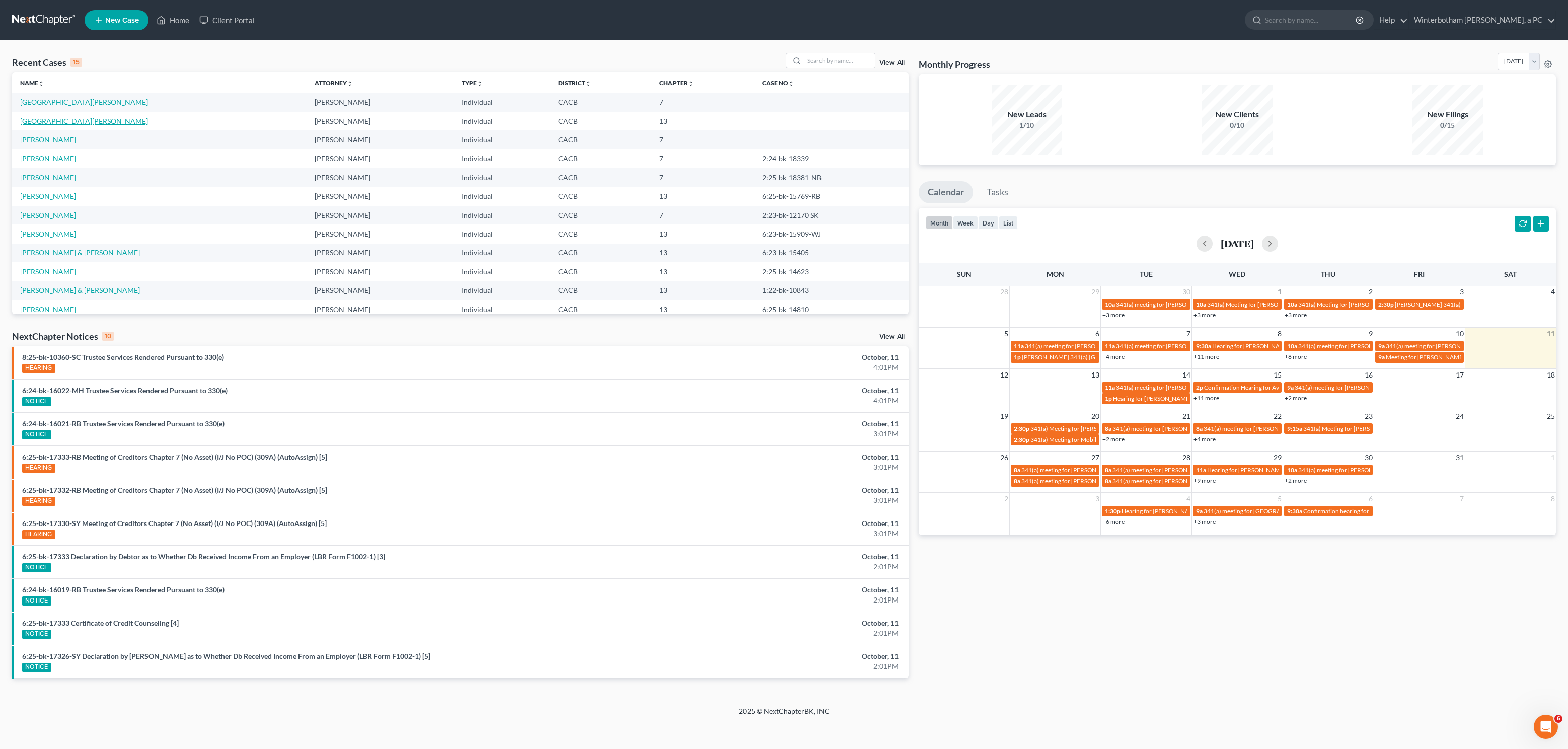
click at [35, 120] on link "[GEOGRAPHIC_DATA][PERSON_NAME]" at bounding box center [84, 120] width 128 height 8
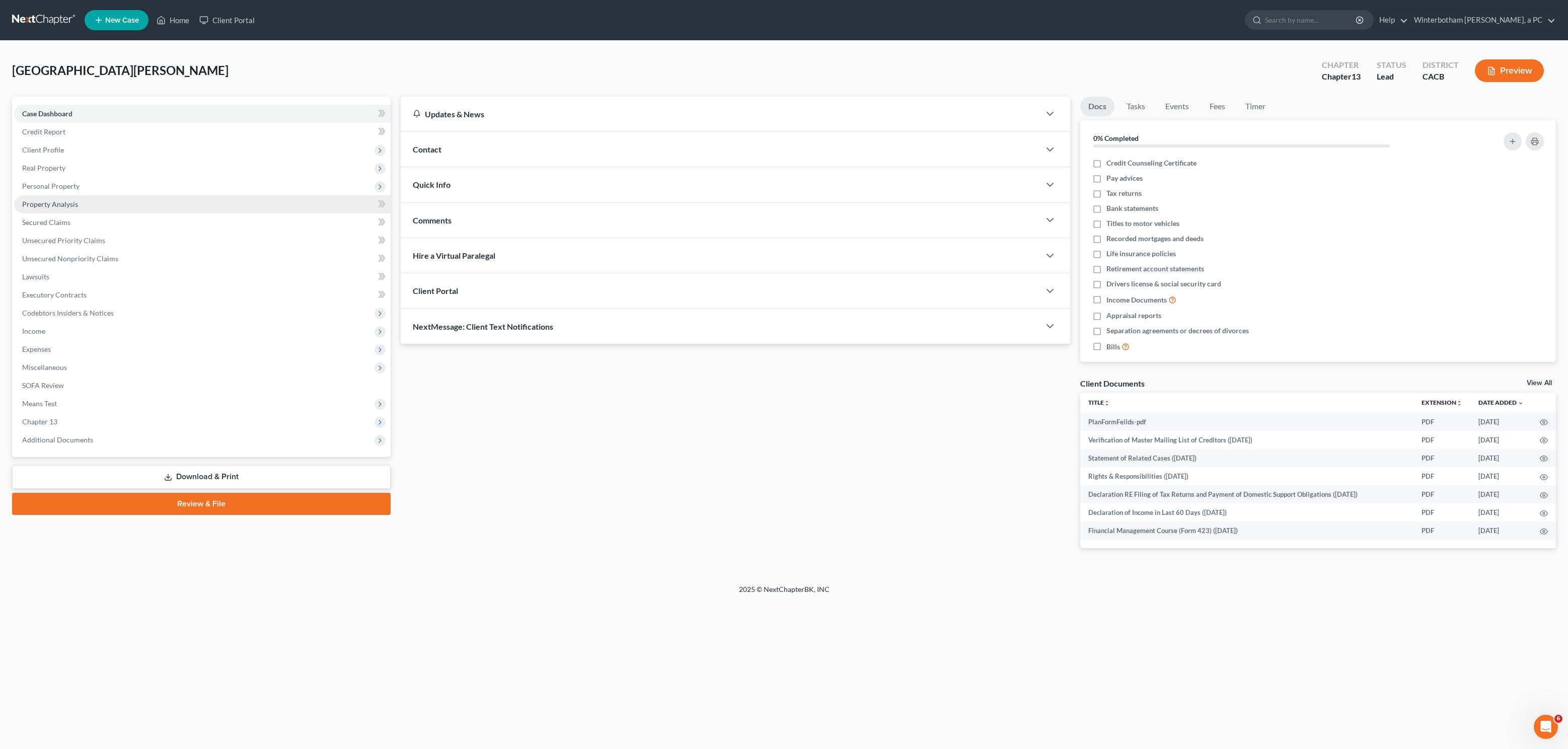
click at [34, 205] on span "Property Analysis" at bounding box center [50, 204] width 56 height 8
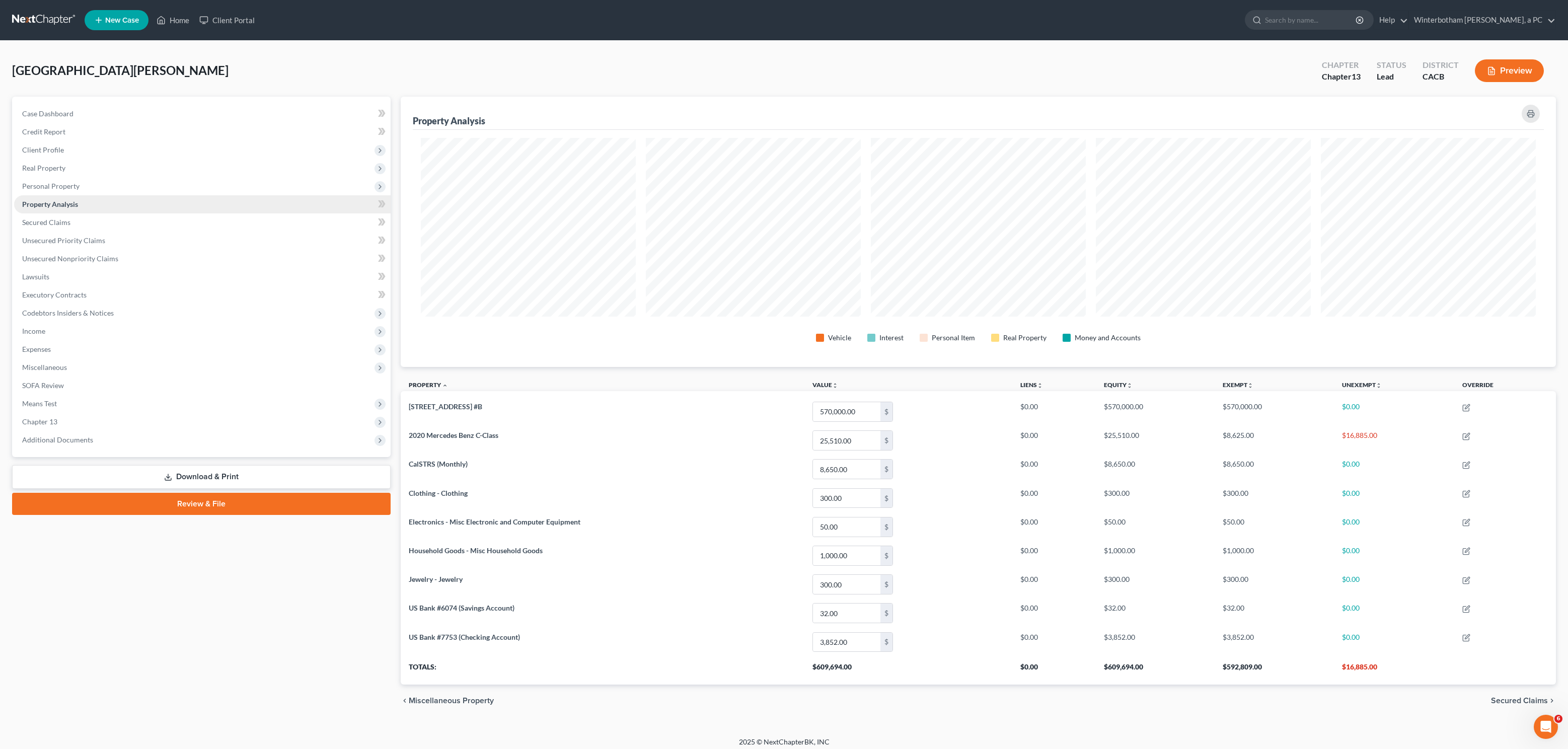
scroll to position [271, 1155]
click at [33, 20] on link at bounding box center [44, 20] width 64 height 18
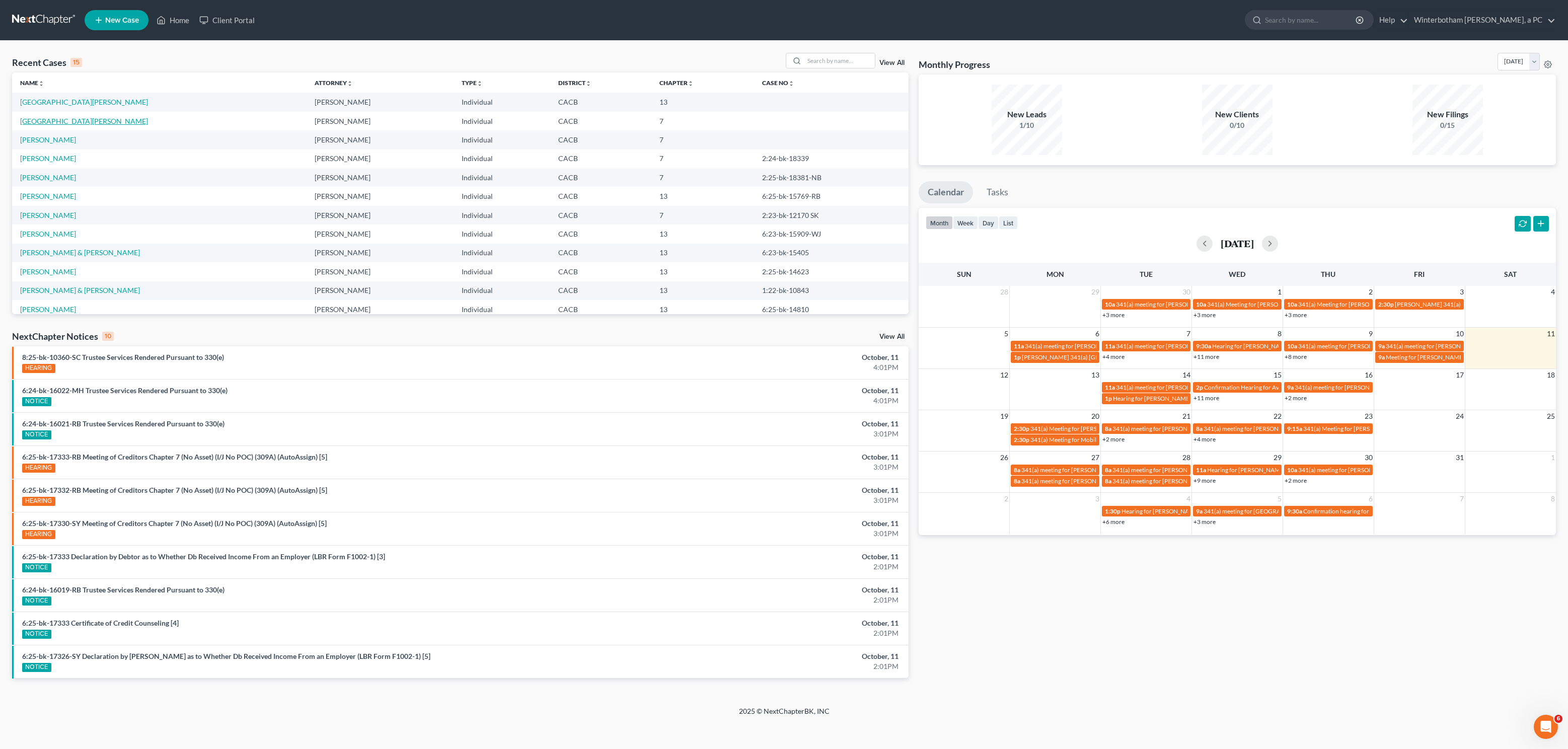
click at [39, 120] on link "[GEOGRAPHIC_DATA][PERSON_NAME]" at bounding box center [84, 120] width 128 height 8
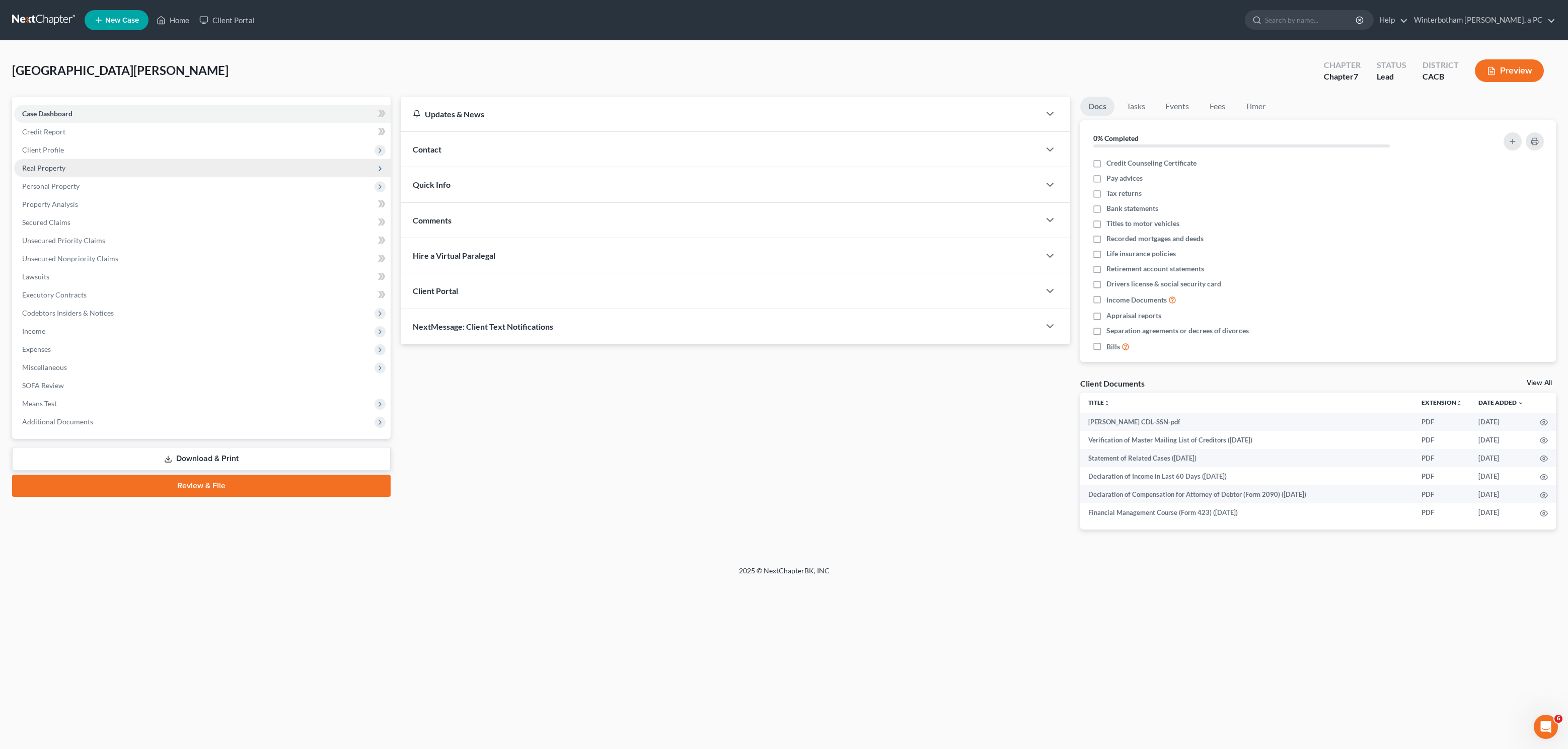
click at [33, 171] on span "Real Property" at bounding box center [43, 167] width 43 height 8
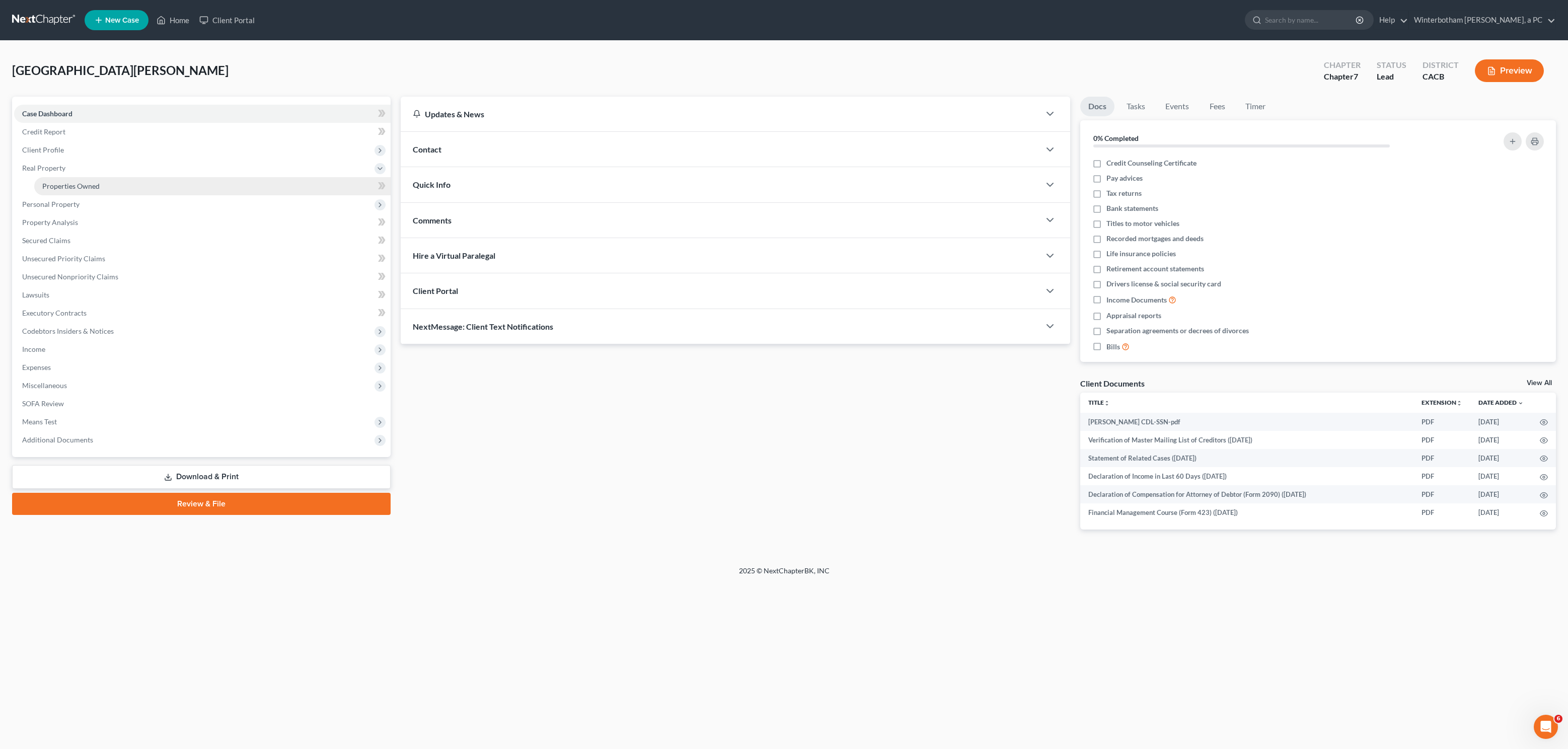
click at [44, 188] on span "Properties Owned" at bounding box center [71, 185] width 57 height 8
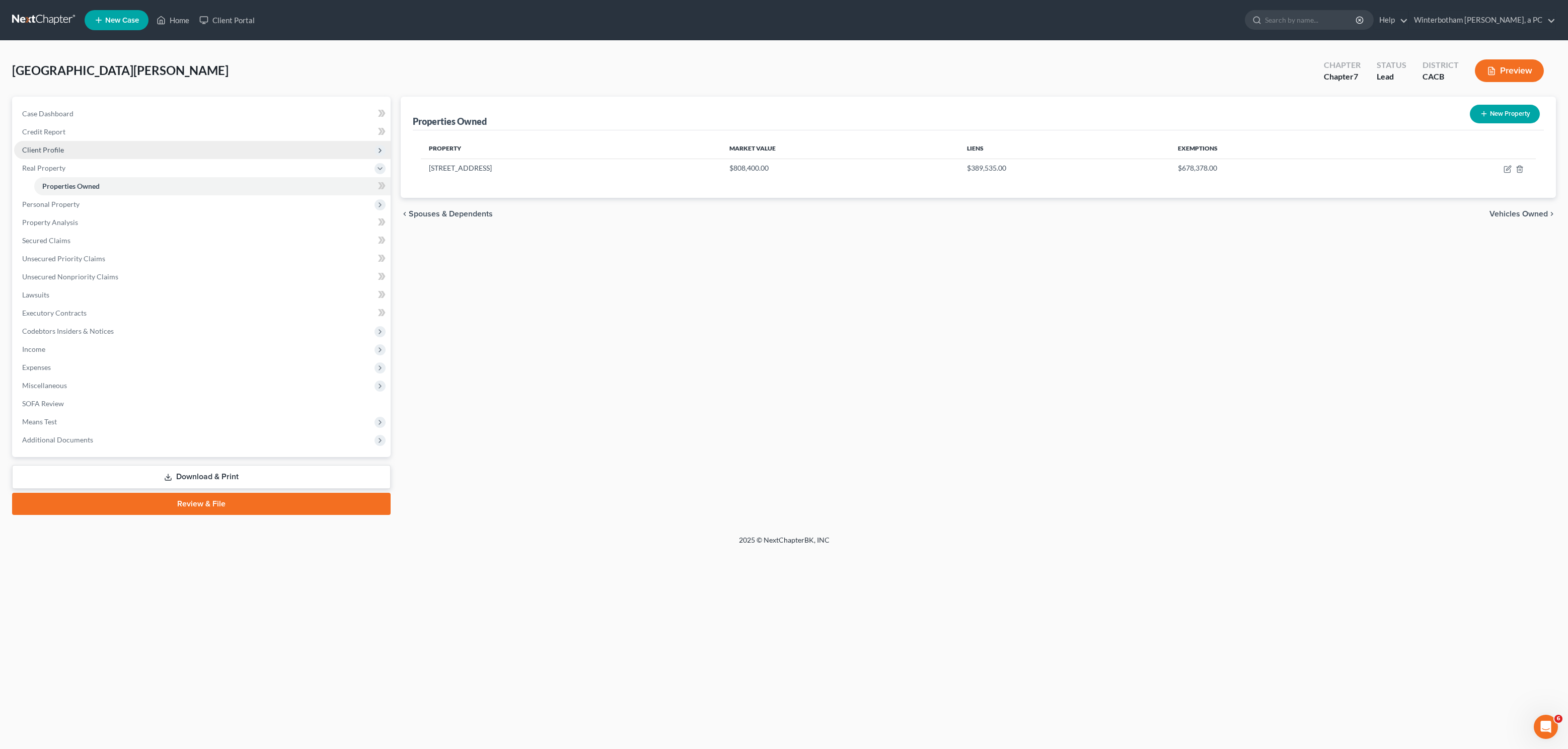
click at [55, 149] on span "Client Profile" at bounding box center [43, 149] width 42 height 8
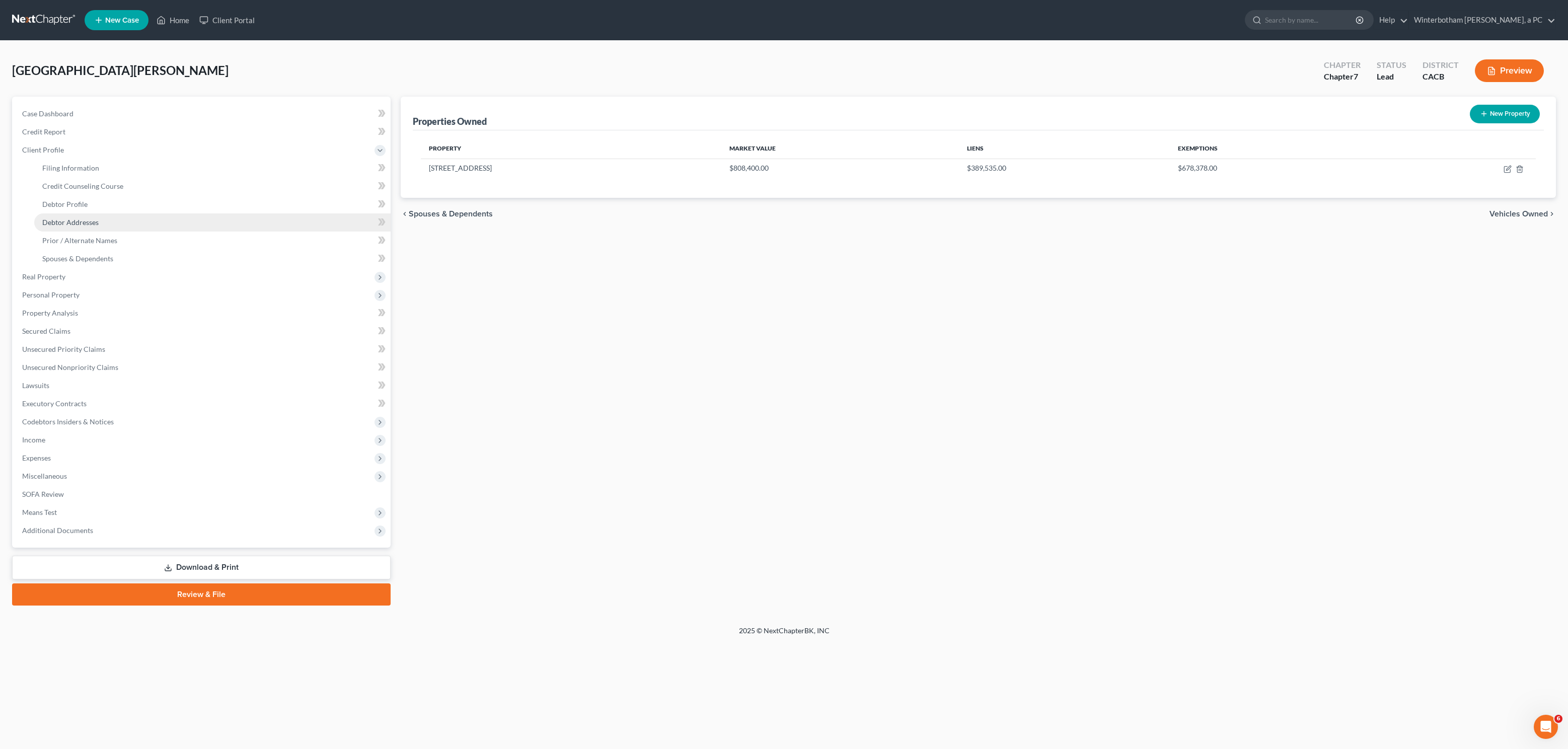
click at [86, 230] on link "Debtor Addresses" at bounding box center [212, 222] width 356 height 18
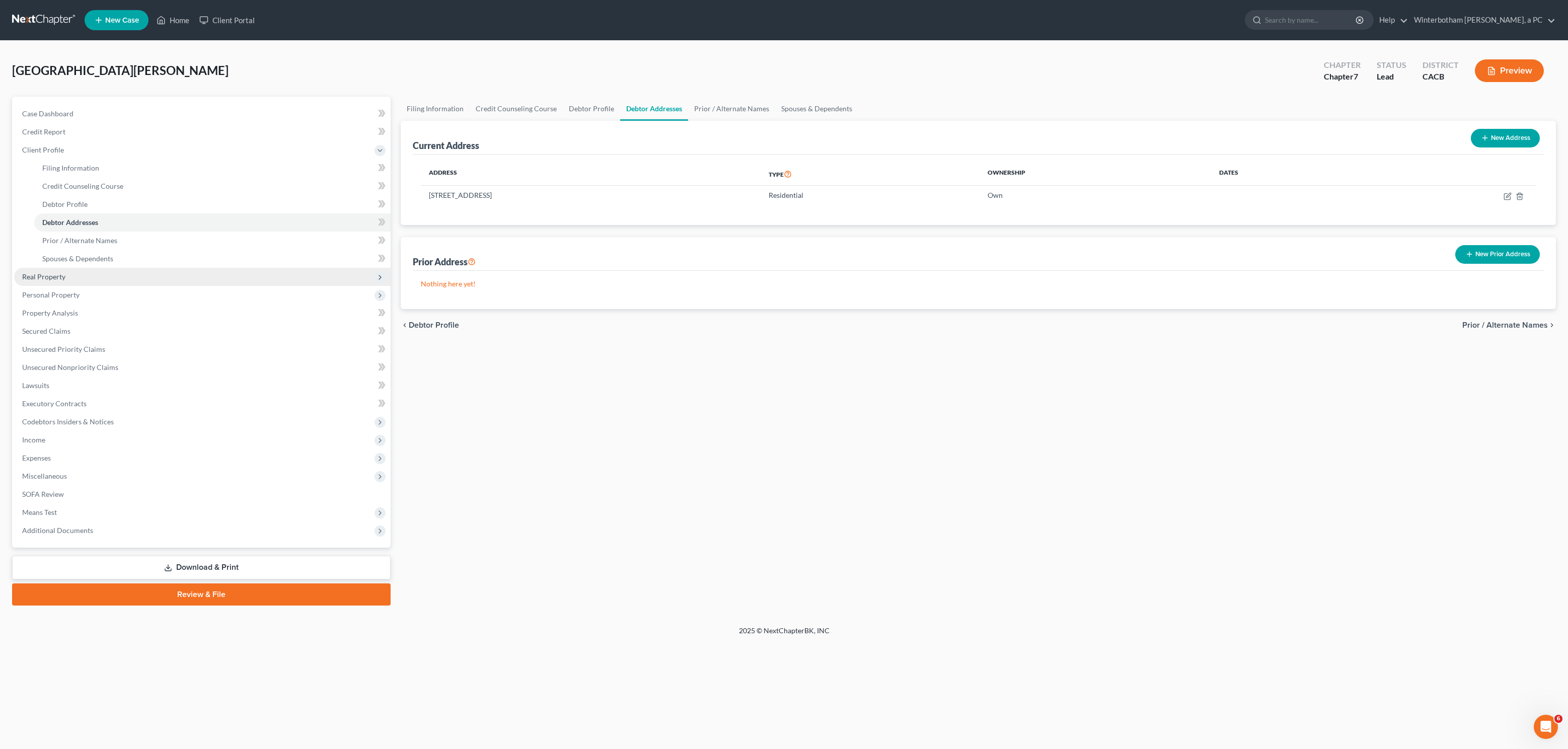
click at [84, 273] on span "Real Property" at bounding box center [202, 277] width 377 height 18
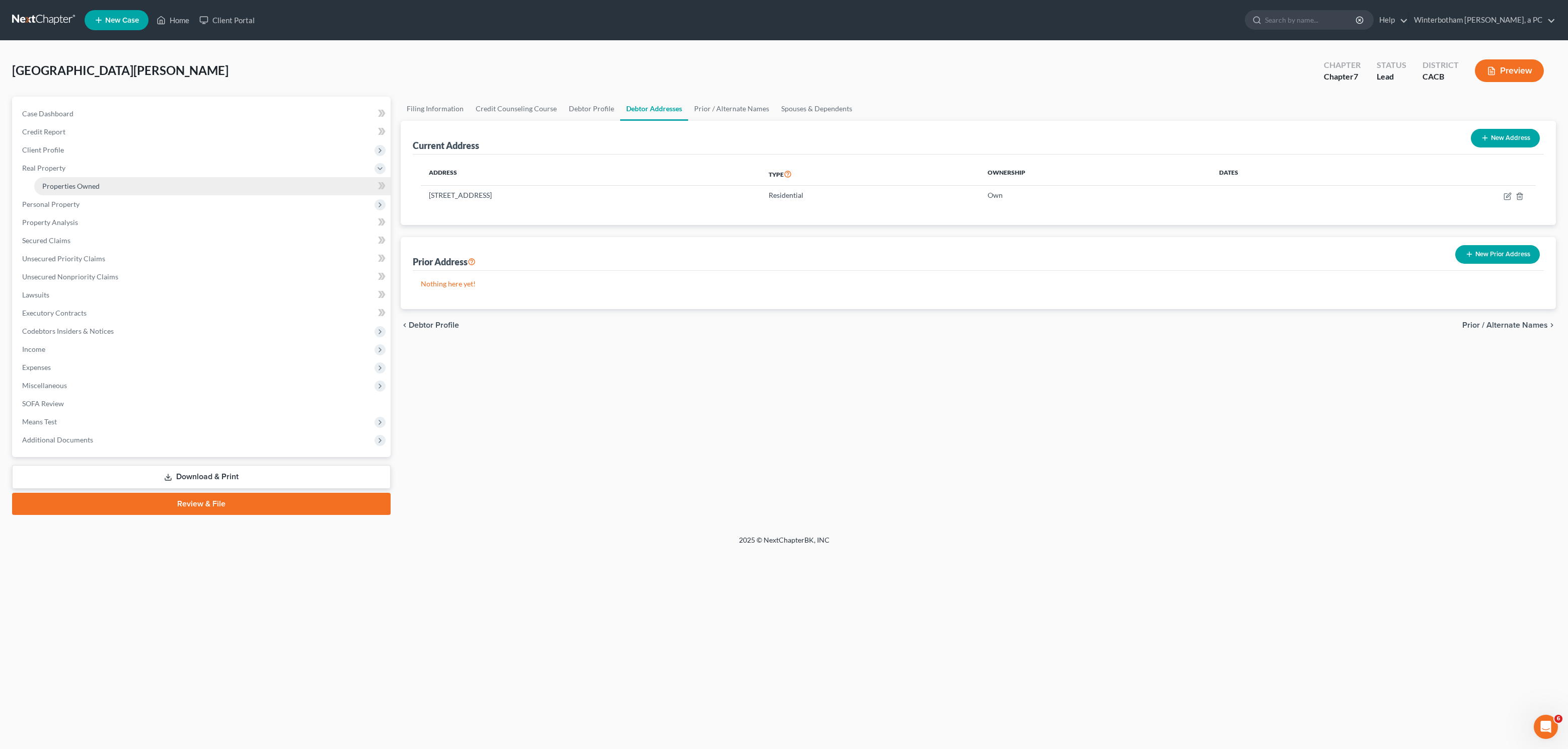
click at [59, 193] on link "Properties Owned" at bounding box center [212, 186] width 356 height 18
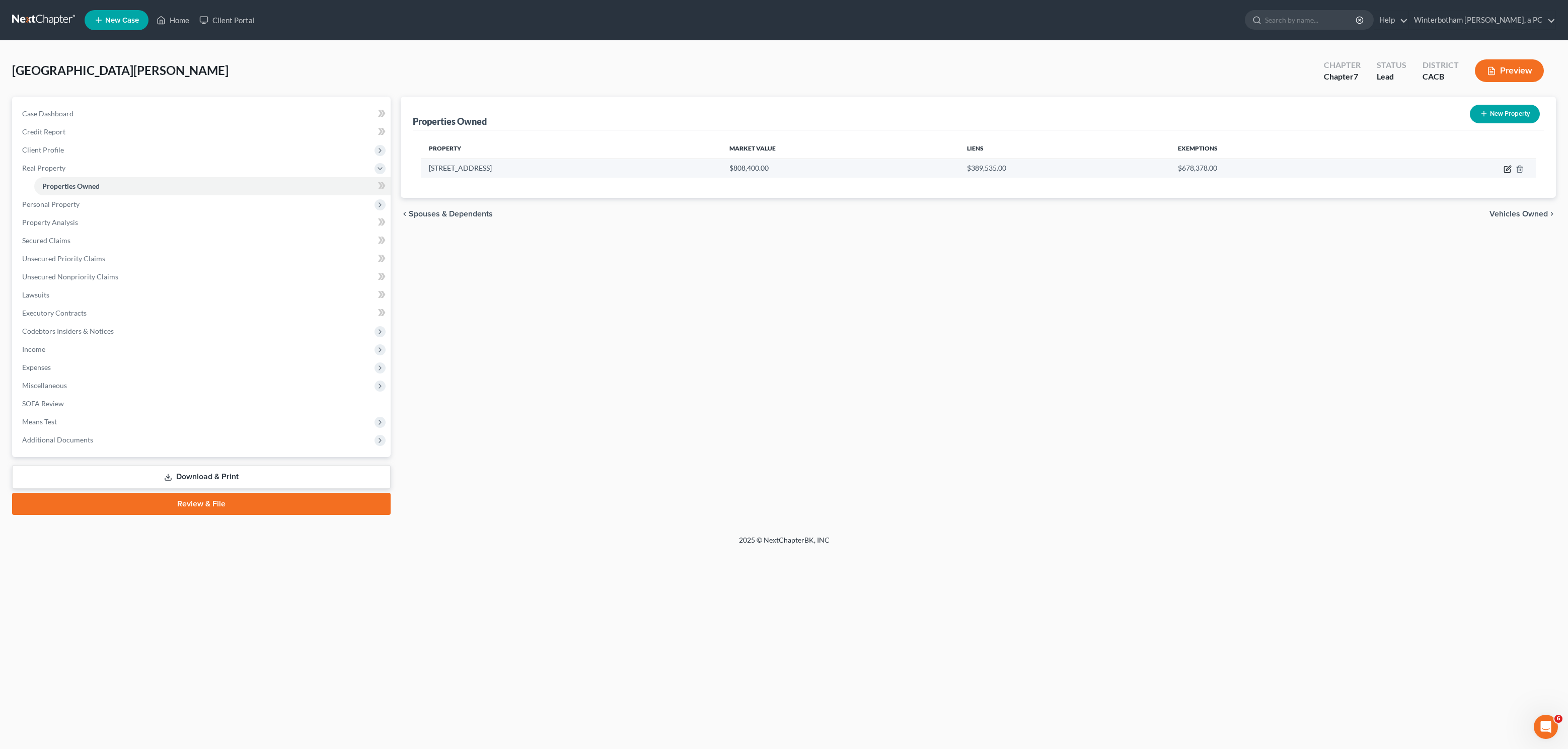
click at [1509, 170] on icon "button" at bounding box center [1507, 169] width 8 height 8
select select "4"
select select "3"
select select "1"
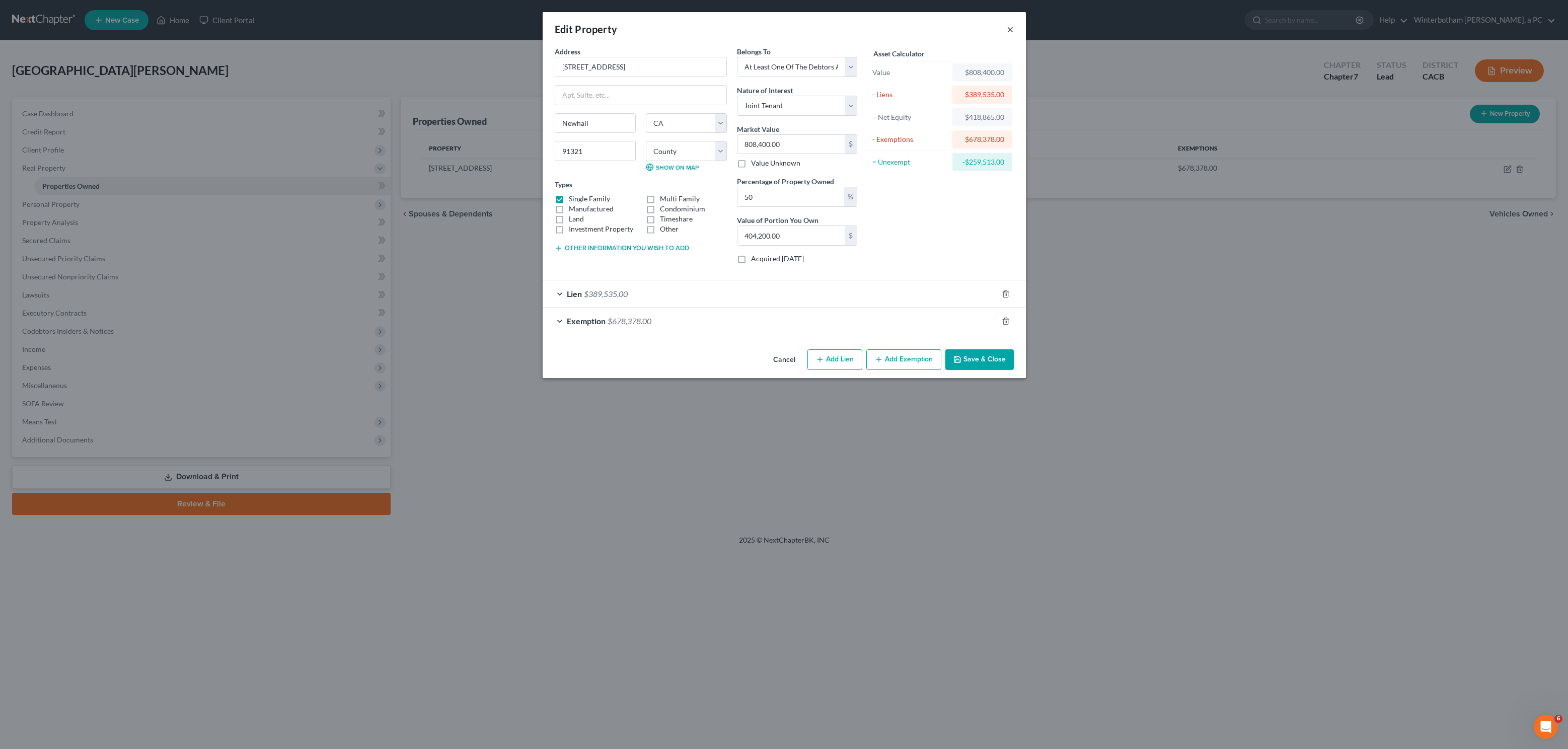
click at [1007, 33] on button "×" at bounding box center [1010, 29] width 7 height 12
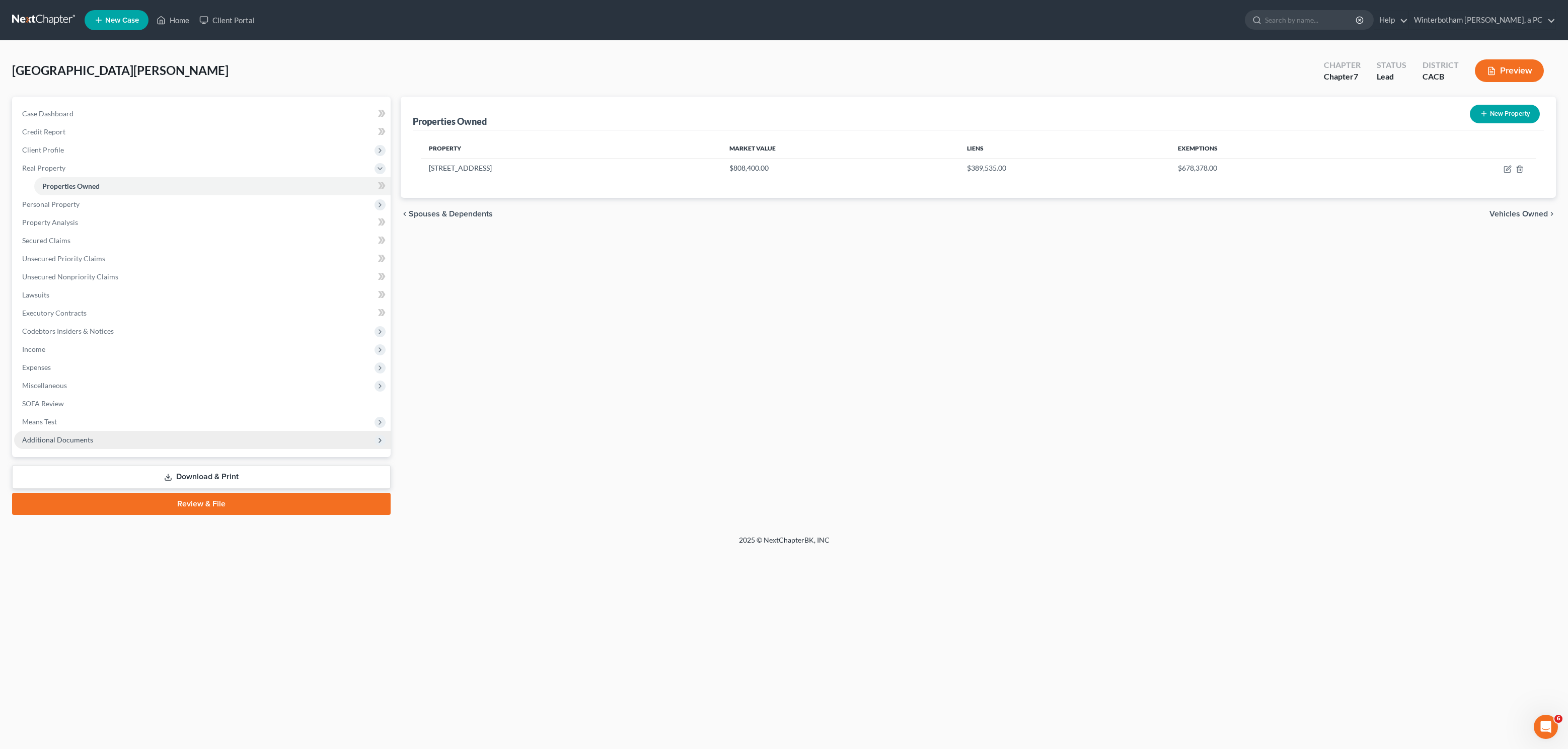
click at [124, 437] on span "Additional Documents" at bounding box center [202, 440] width 377 height 18
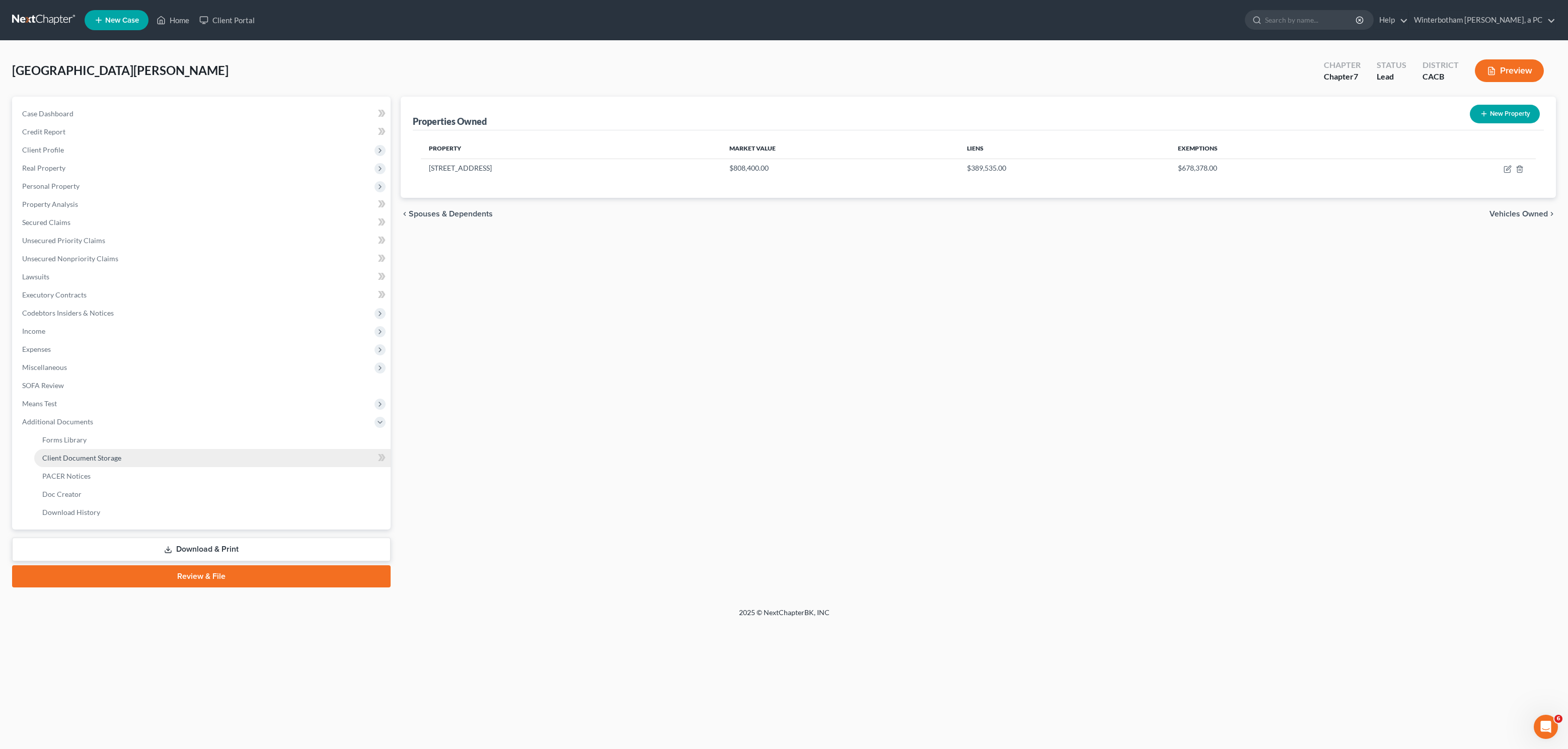
click at [153, 457] on link "Client Document Storage" at bounding box center [212, 458] width 356 height 18
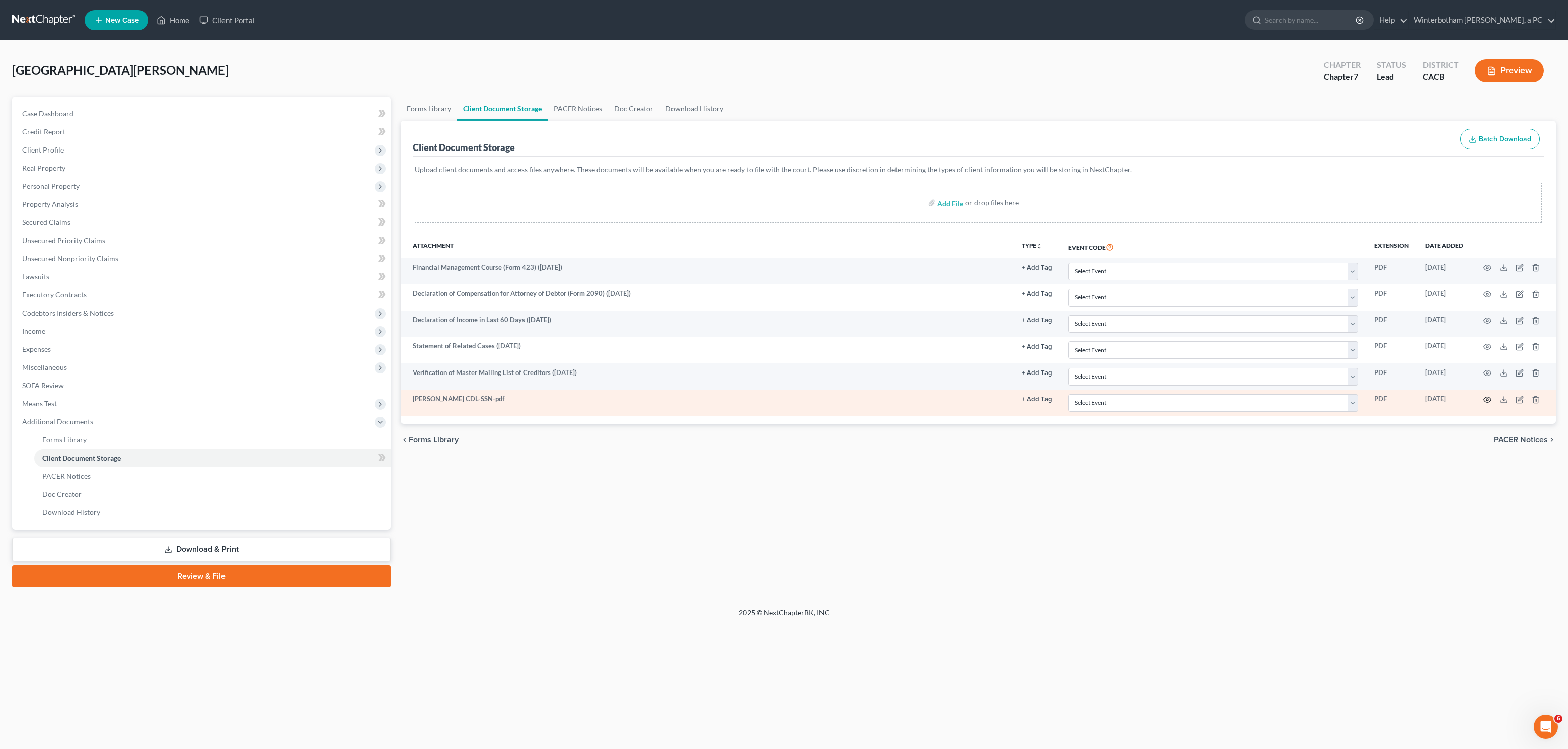
click at [1489, 404] on icon "button" at bounding box center [1488, 399] width 8 height 8
